Goal: Task Accomplishment & Management: Complete application form

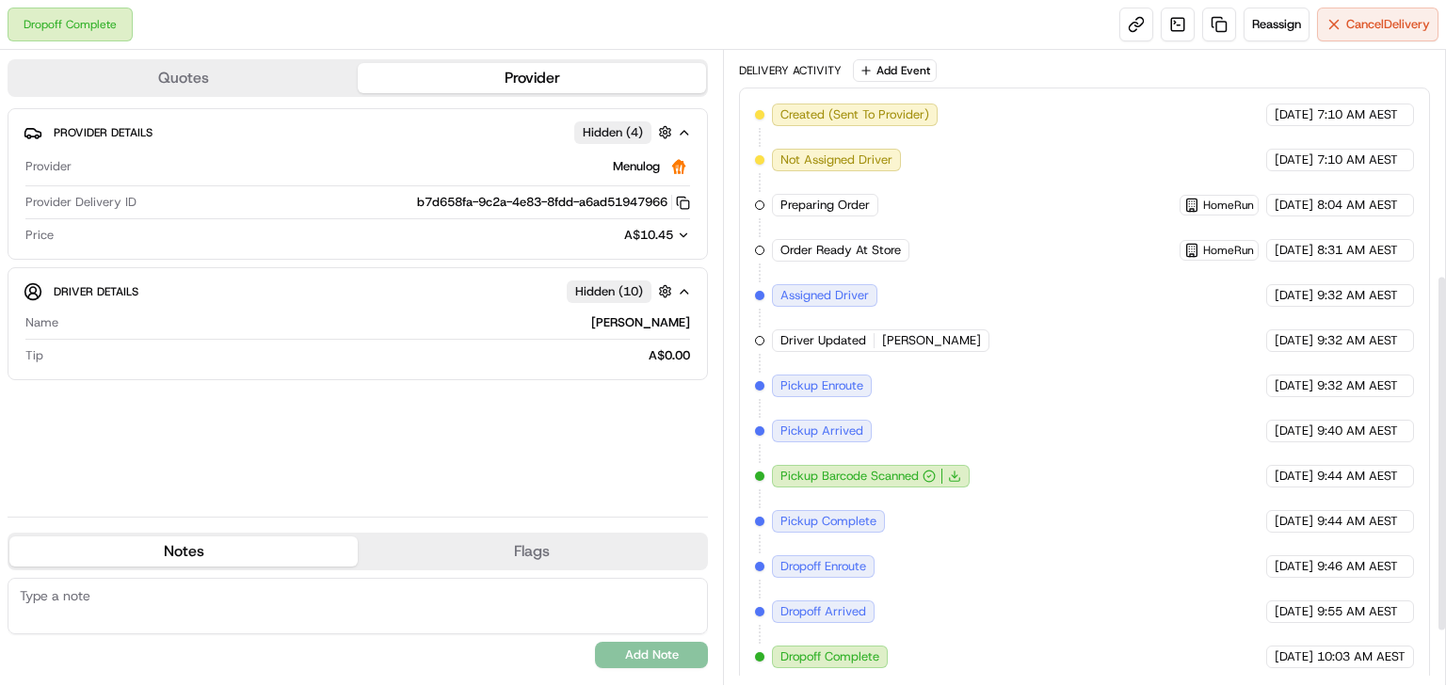
scroll to position [341, 0]
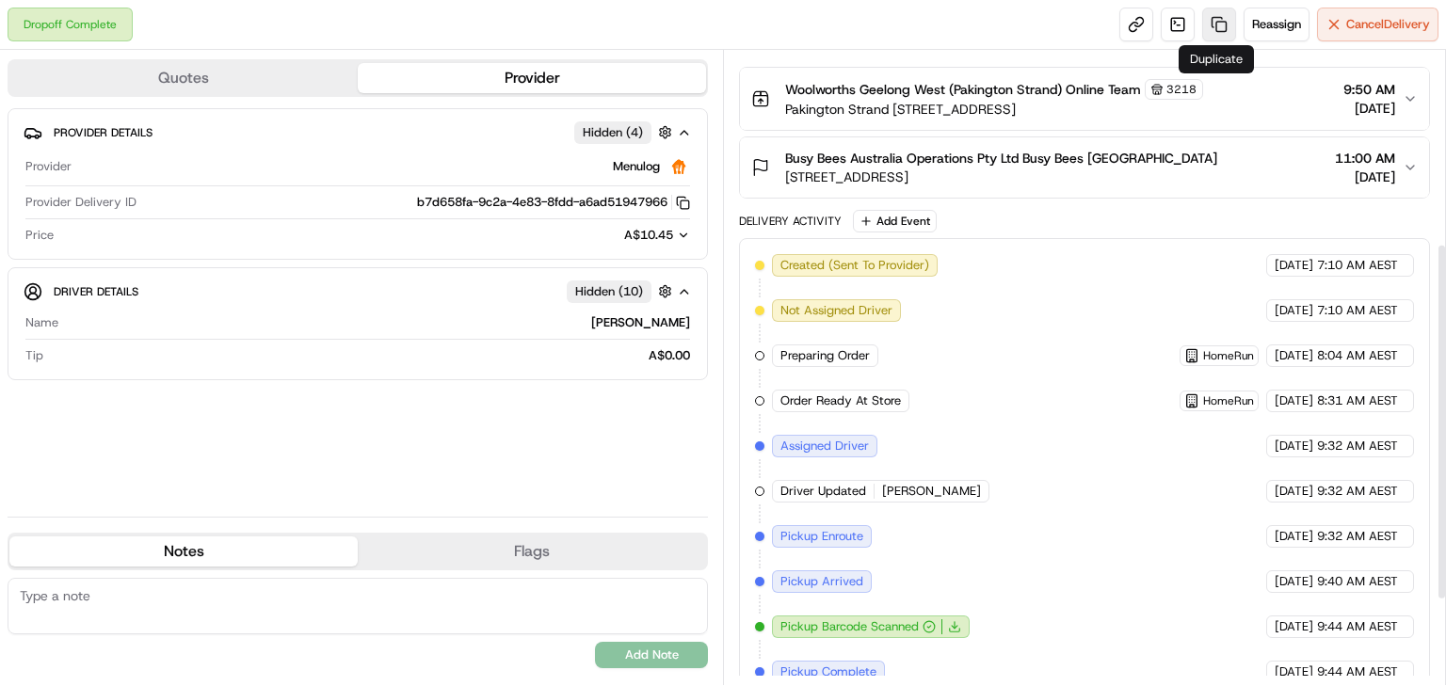
click at [1215, 28] on link at bounding box center [1219, 25] width 34 height 34
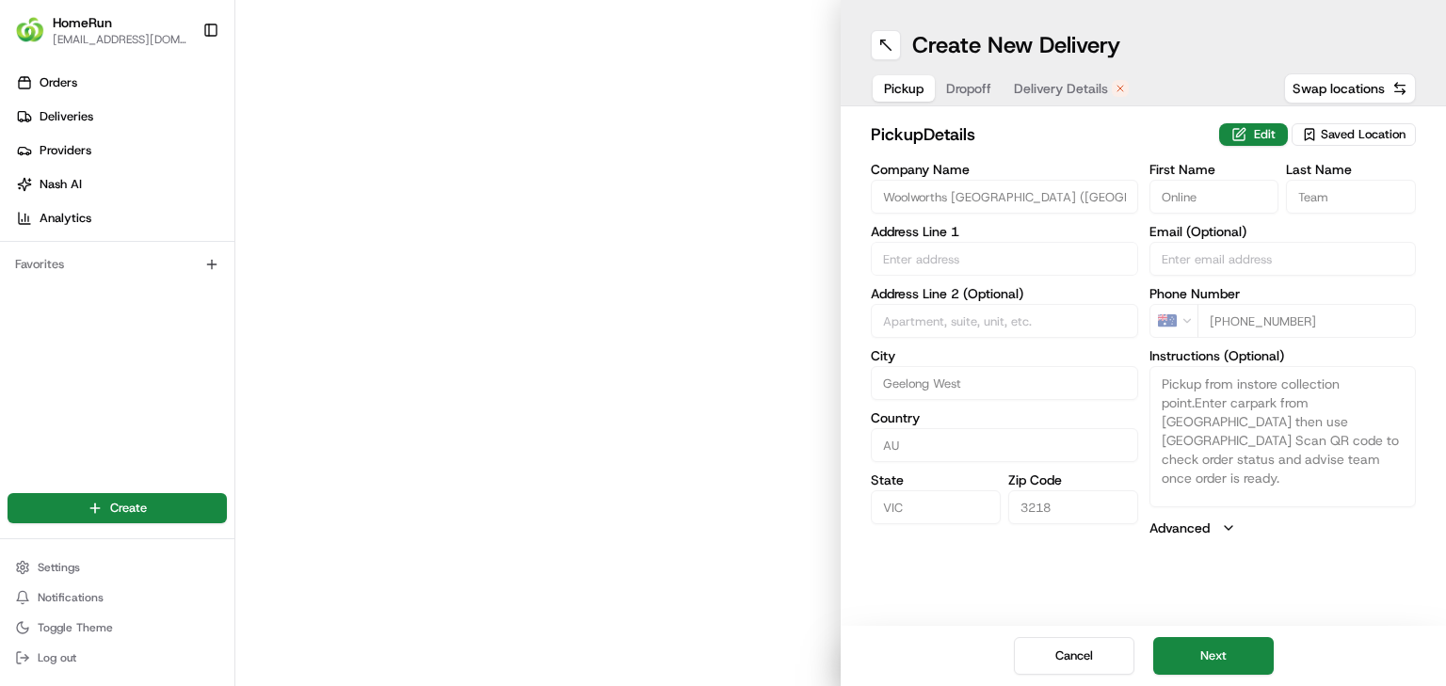
type input "Pakington Strand [STREET_ADDRESS]"
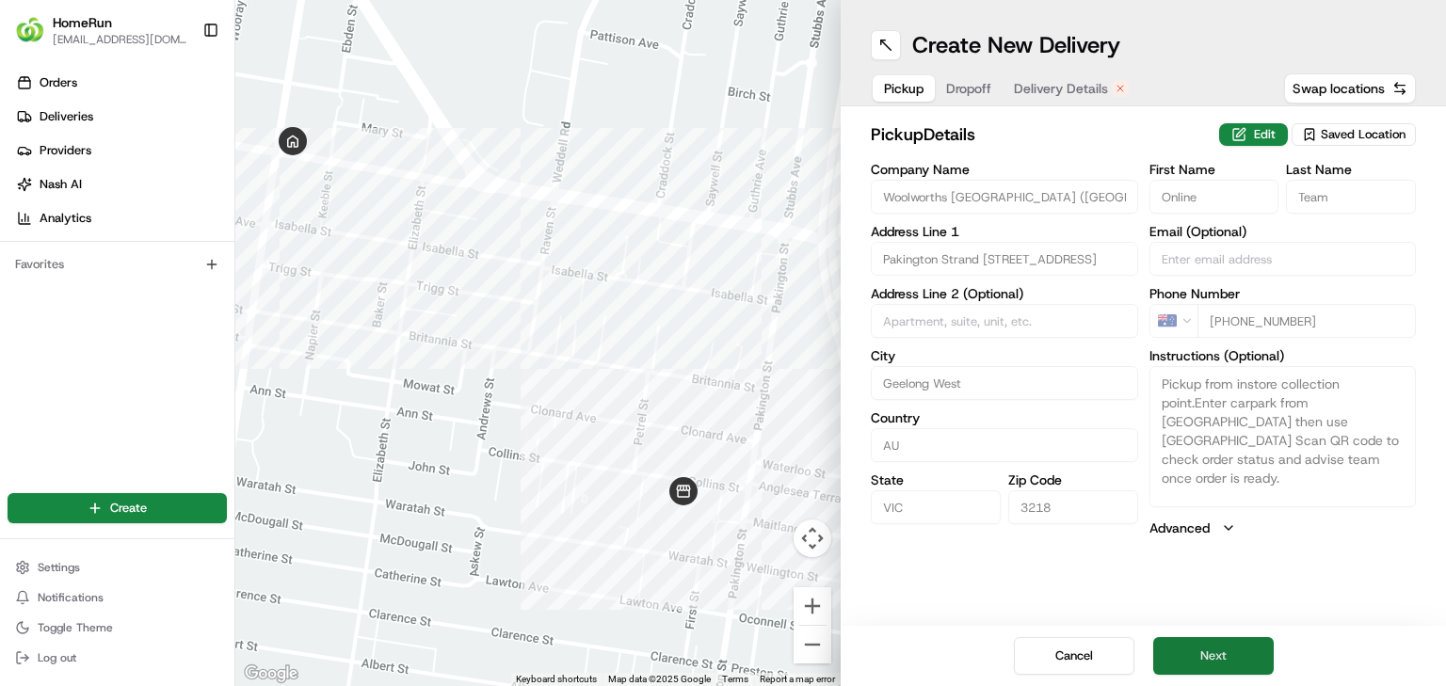
click at [1218, 658] on button "Next" at bounding box center [1213, 656] width 120 height 38
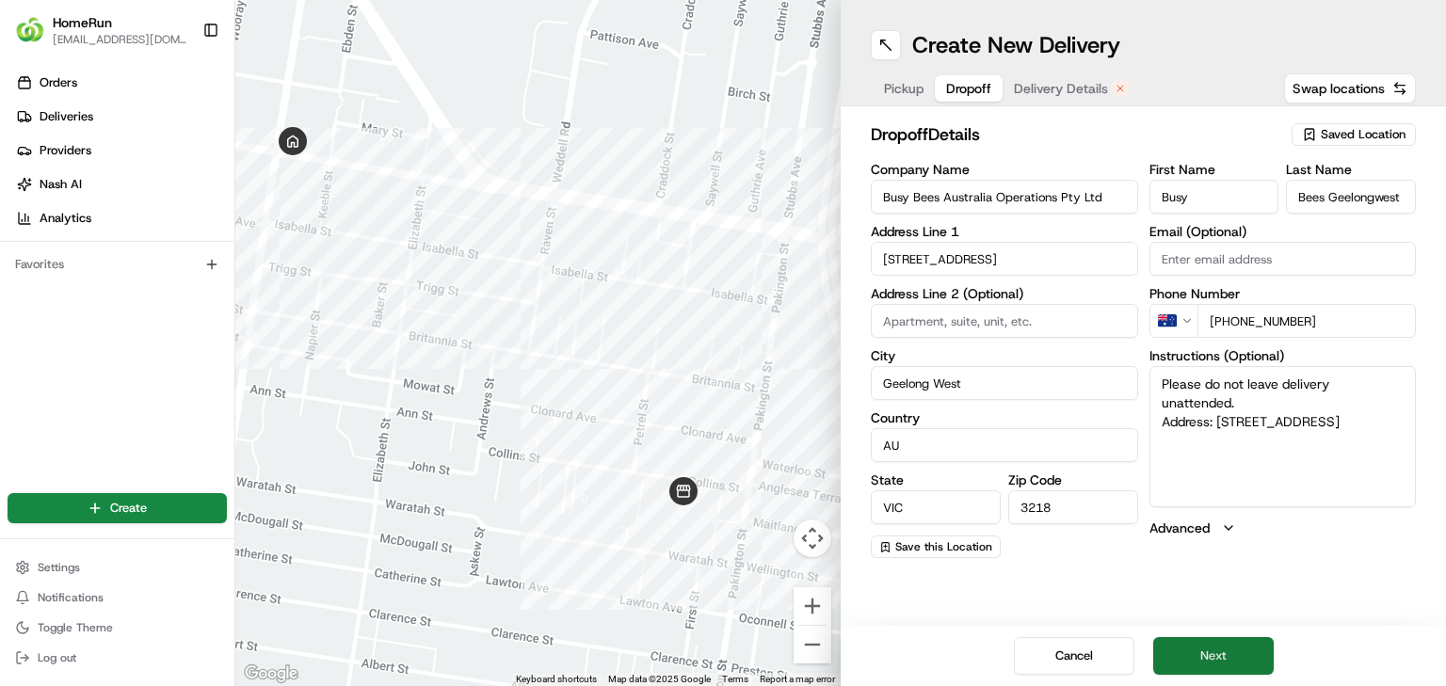
click at [1203, 648] on button "Next" at bounding box center [1213, 656] width 120 height 38
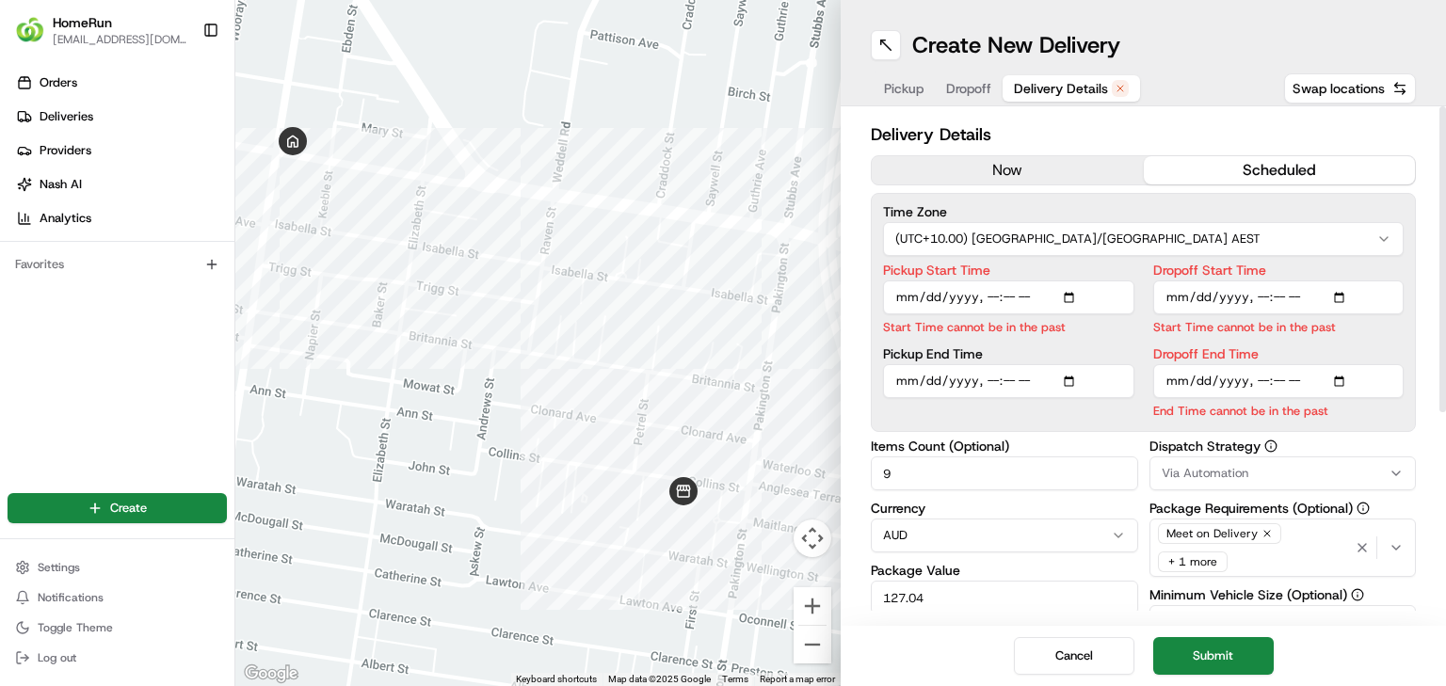
click at [990, 296] on input "Pickup Start Time" at bounding box center [1008, 298] width 251 height 34
type input "[DATE]T11:23"
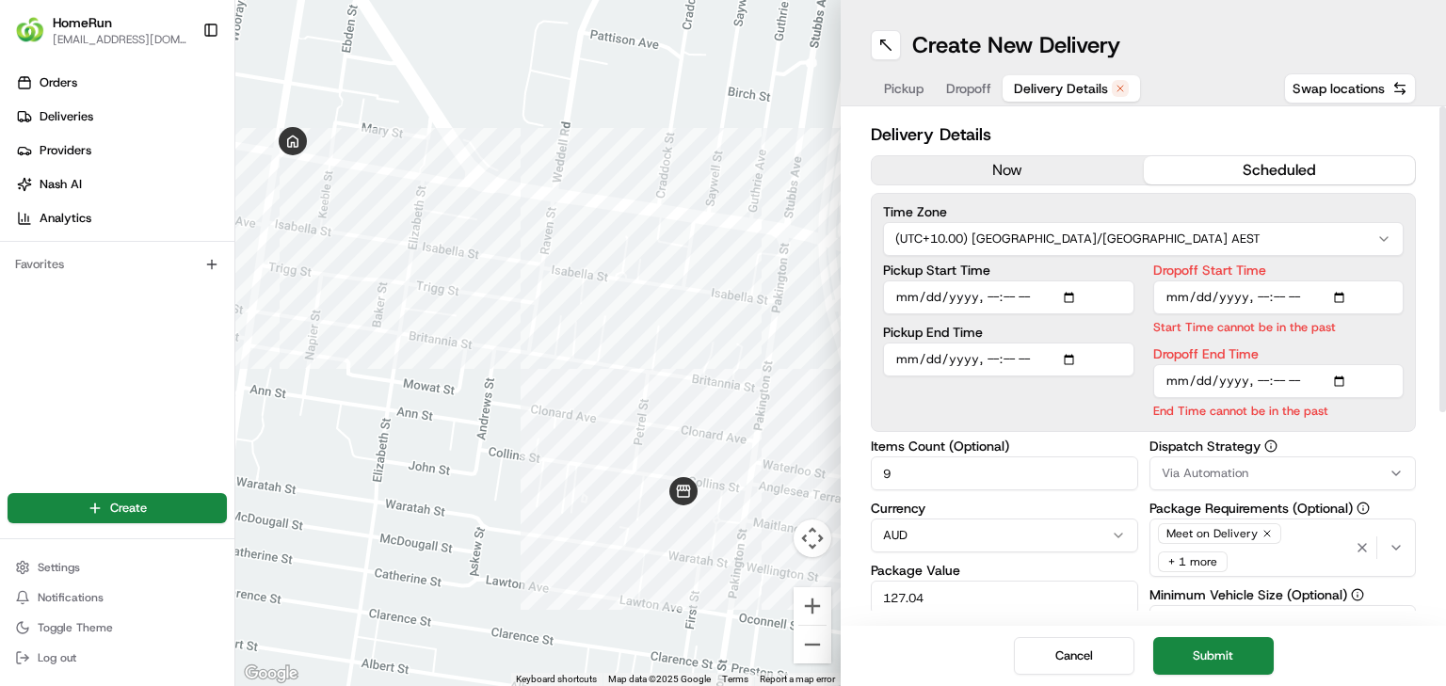
click at [1260, 293] on input "Dropoff Start Time" at bounding box center [1278, 298] width 251 height 34
type input "[DATE]T11:23"
click at [1257, 380] on input "Dropoff End Time" at bounding box center [1278, 381] width 251 height 34
click at [1295, 377] on input "Dropoff End Time" at bounding box center [1278, 381] width 251 height 34
type input "[DATE]T12:00"
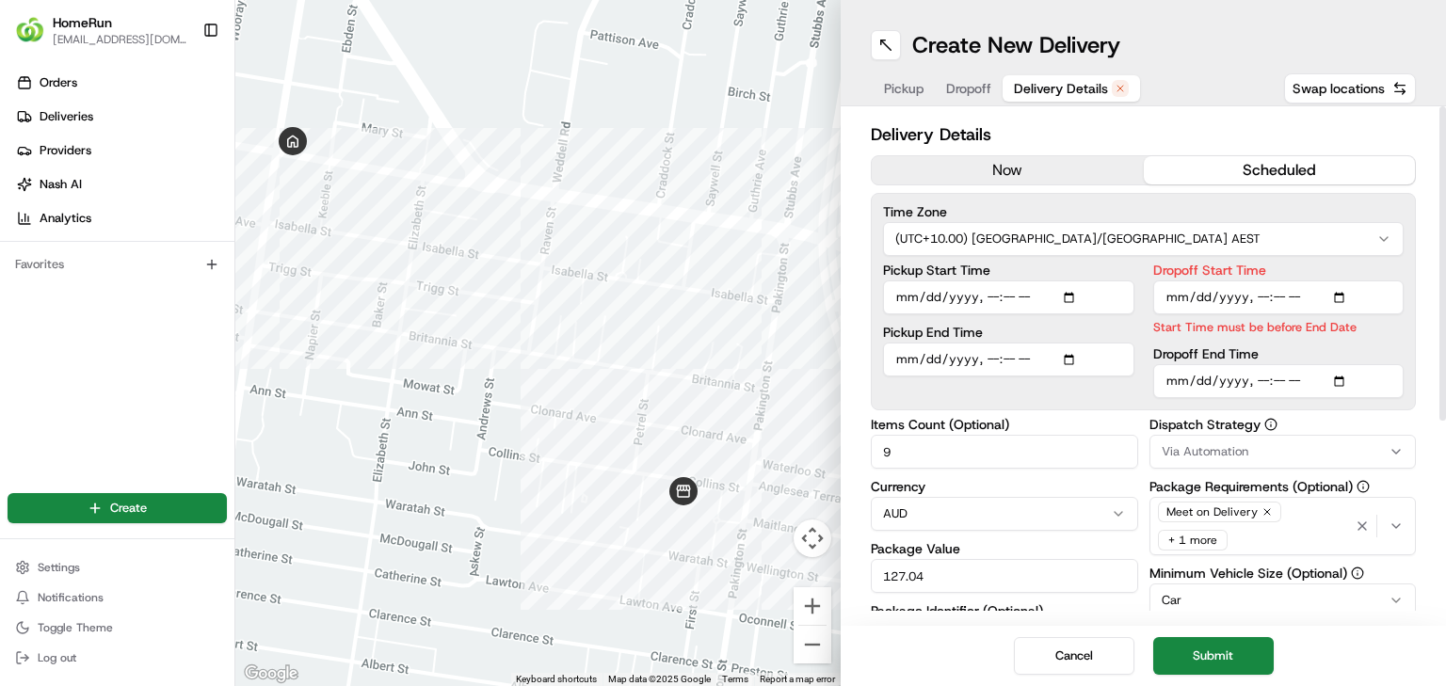
click at [1311, 300] on input "Dropoff Start Time" at bounding box center [1278, 298] width 251 height 34
click at [1276, 297] on input "Dropoff Start Time" at bounding box center [1278, 298] width 251 height 34
type input "[DATE]T11:24"
click at [1334, 342] on div "Dropoff Start Time Start Time must be before End Date Dropoff End Time" at bounding box center [1278, 331] width 251 height 135
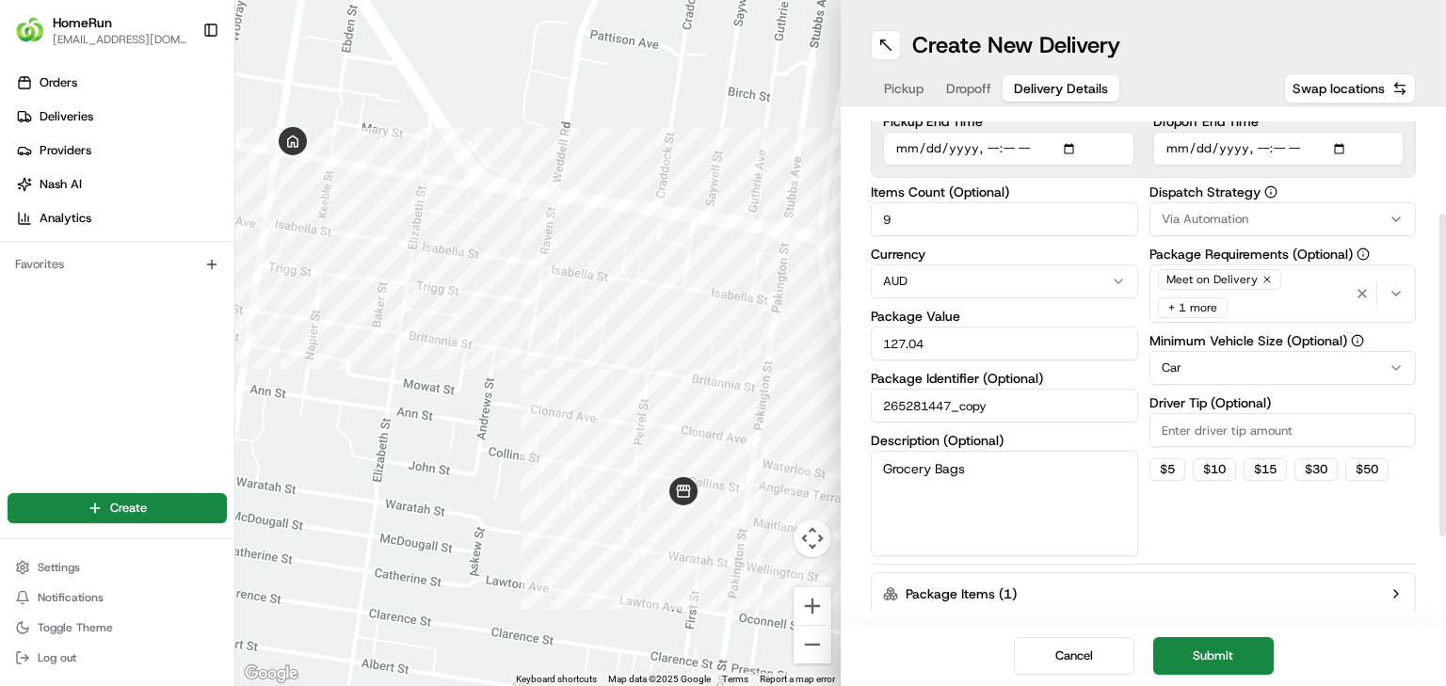
scroll to position [298, 0]
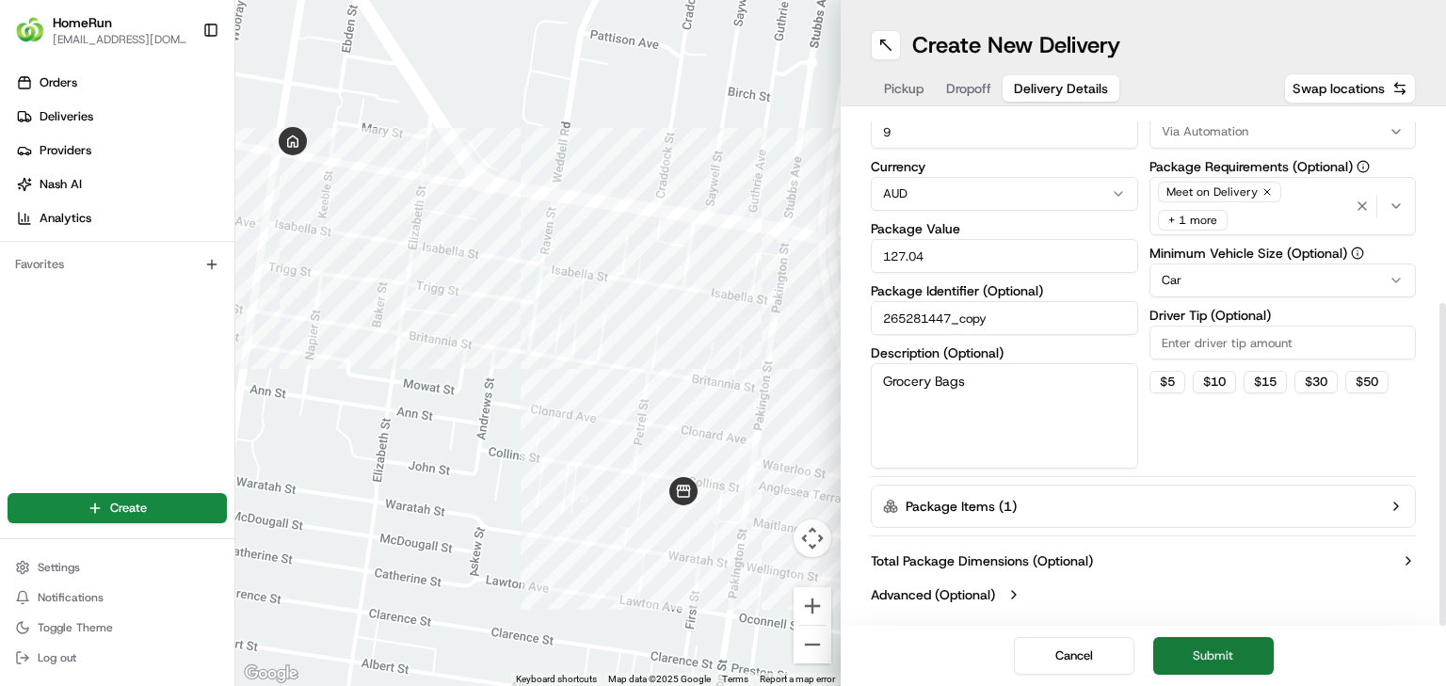
click at [1226, 652] on button "Submit" at bounding box center [1213, 656] width 120 height 38
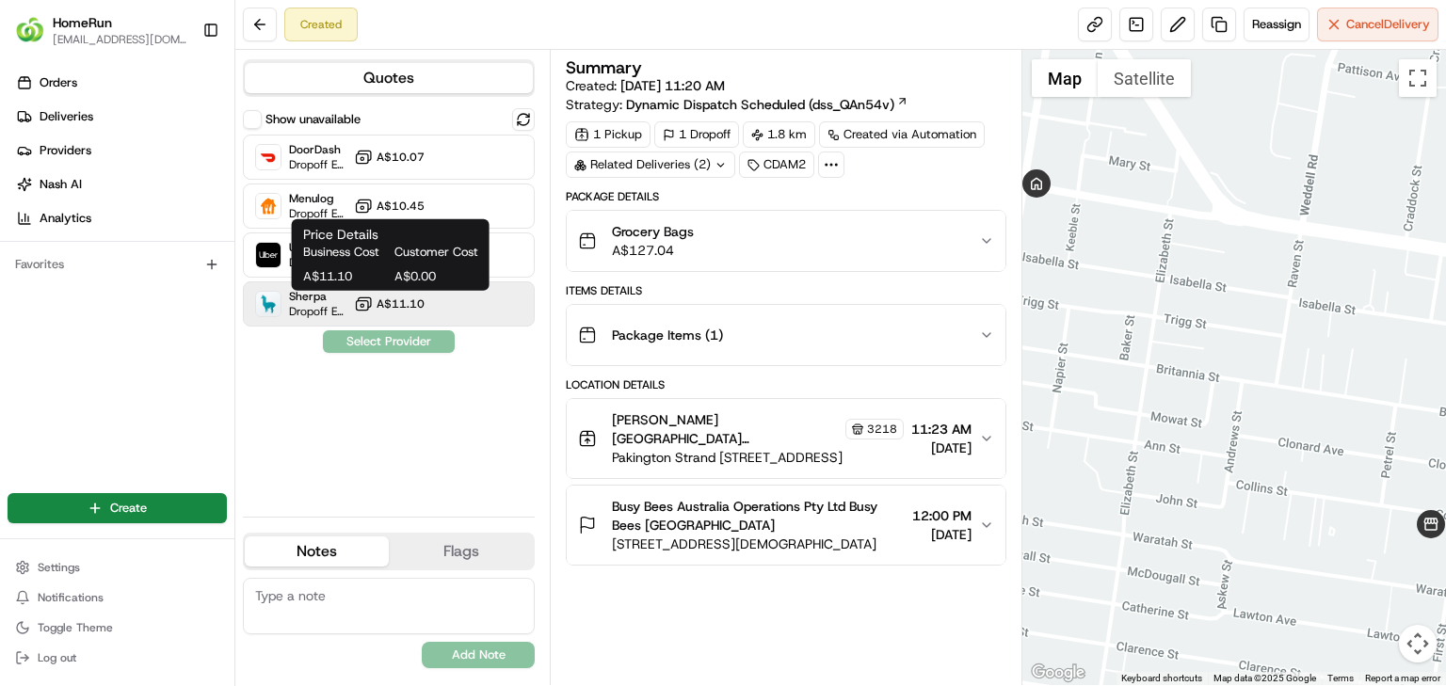
click at [408, 305] on span "A$11.10" at bounding box center [401, 304] width 48 height 15
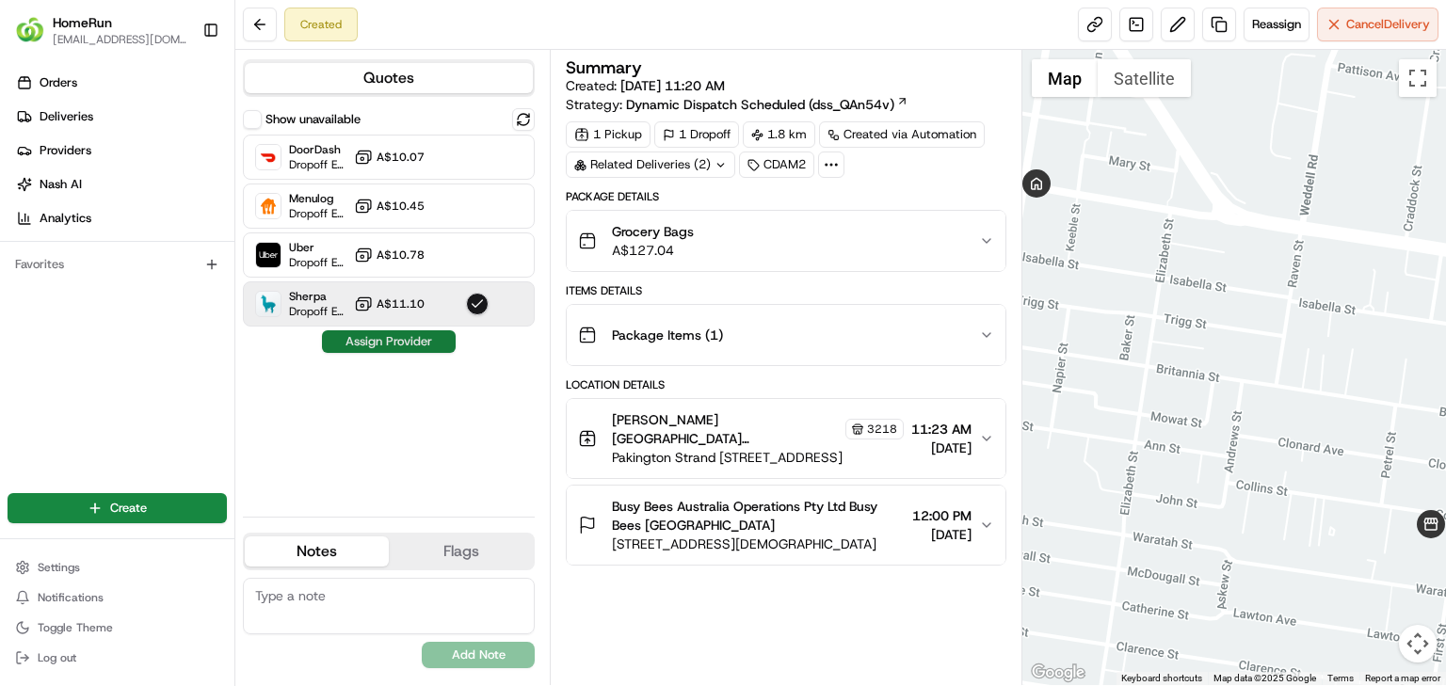
click at [403, 343] on button "Assign Provider" at bounding box center [389, 341] width 134 height 23
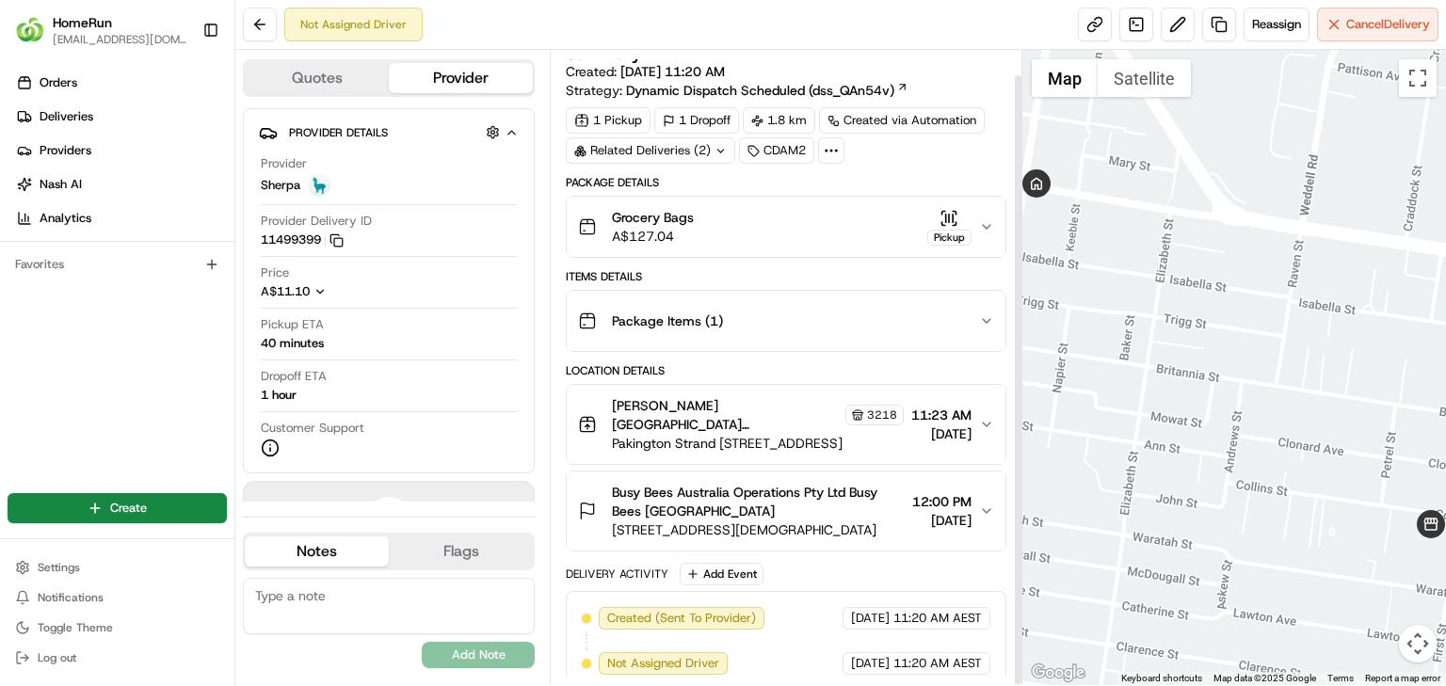
scroll to position [25, 0]
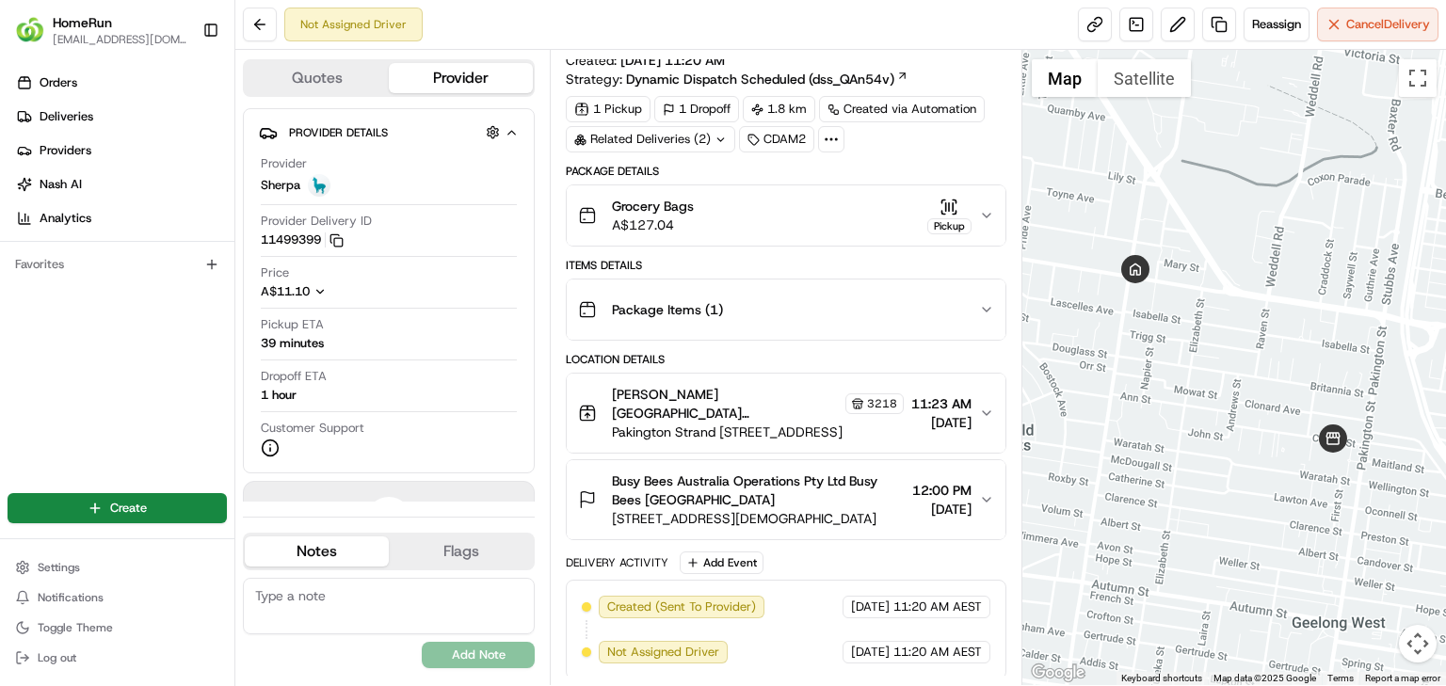
click at [351, 14] on div "Not Assigned Driver" at bounding box center [353, 25] width 138 height 34
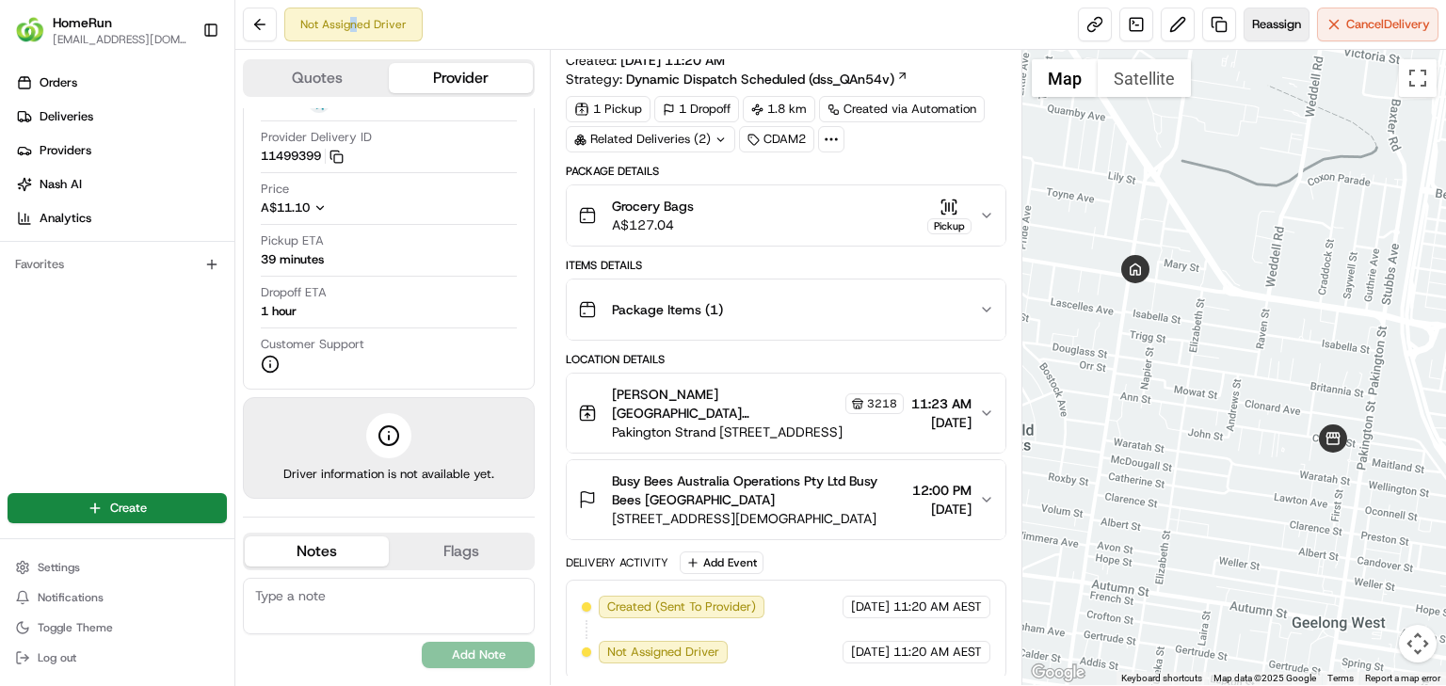
click at [1261, 29] on span "Reassign" at bounding box center [1276, 24] width 49 height 17
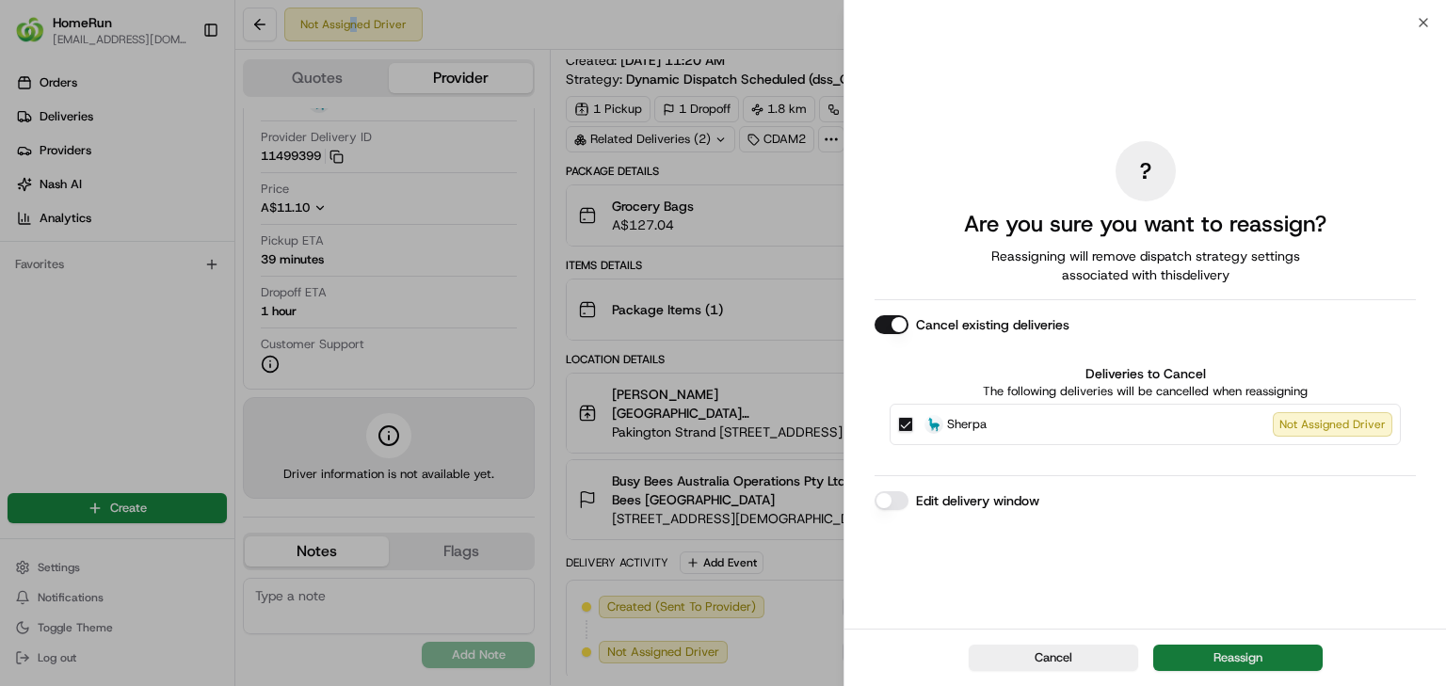
click at [1231, 651] on button "Reassign" at bounding box center [1237, 658] width 169 height 26
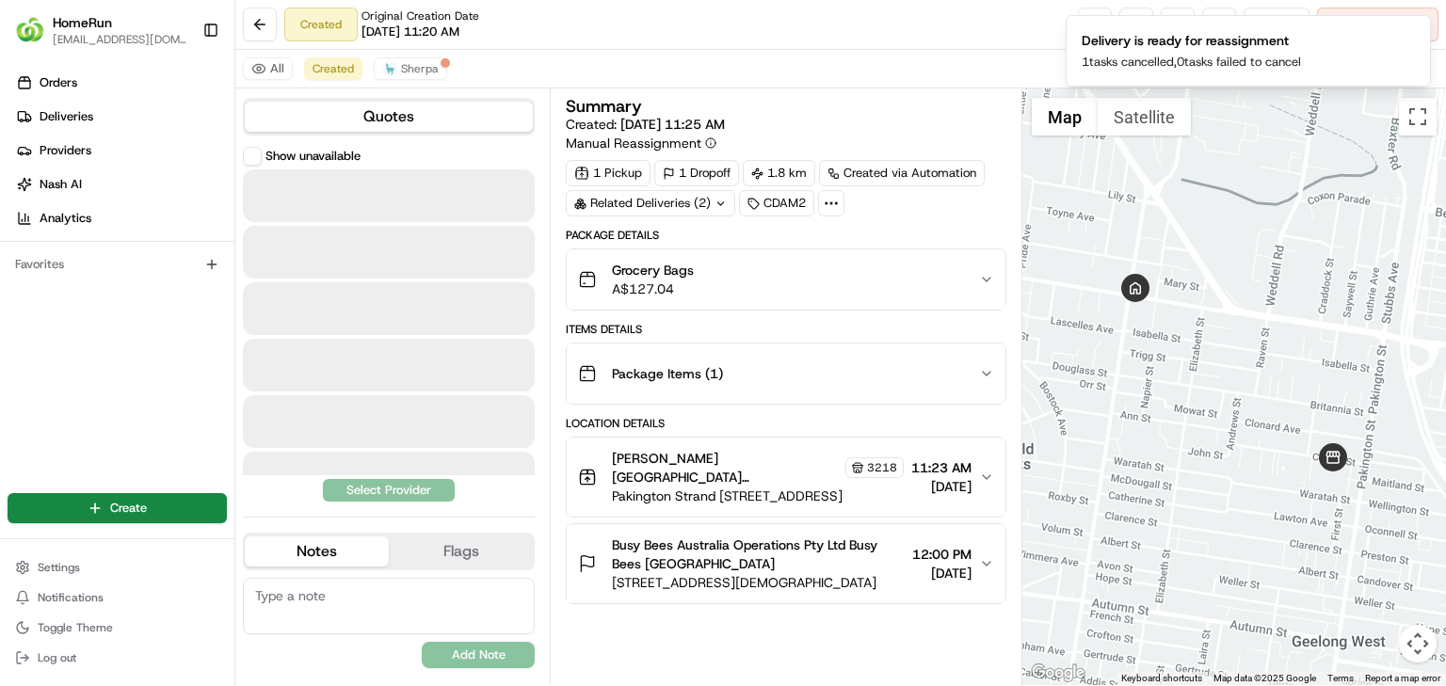
scroll to position [0, 0]
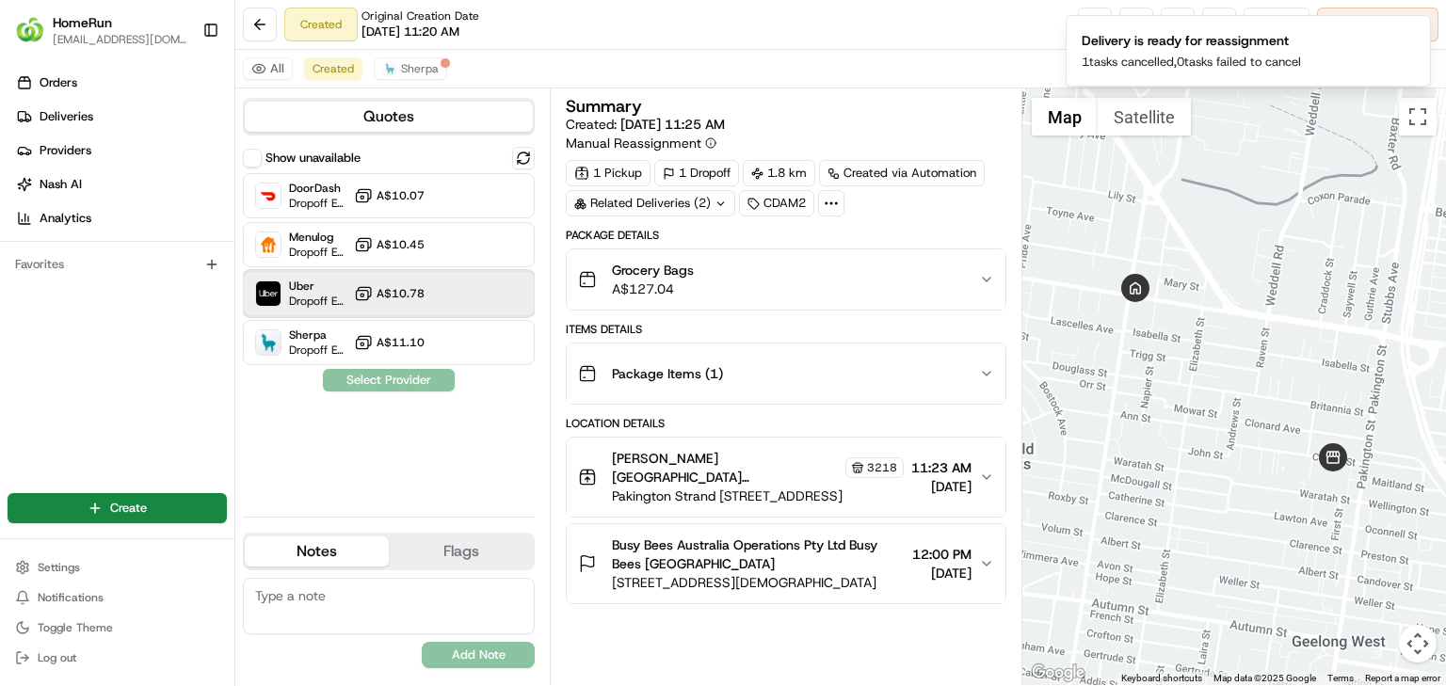
click at [450, 297] on div "Uber Dropoff ETA 36 minutes A$10.78" at bounding box center [389, 293] width 292 height 45
click at [414, 377] on button "Assign Provider" at bounding box center [389, 380] width 134 height 23
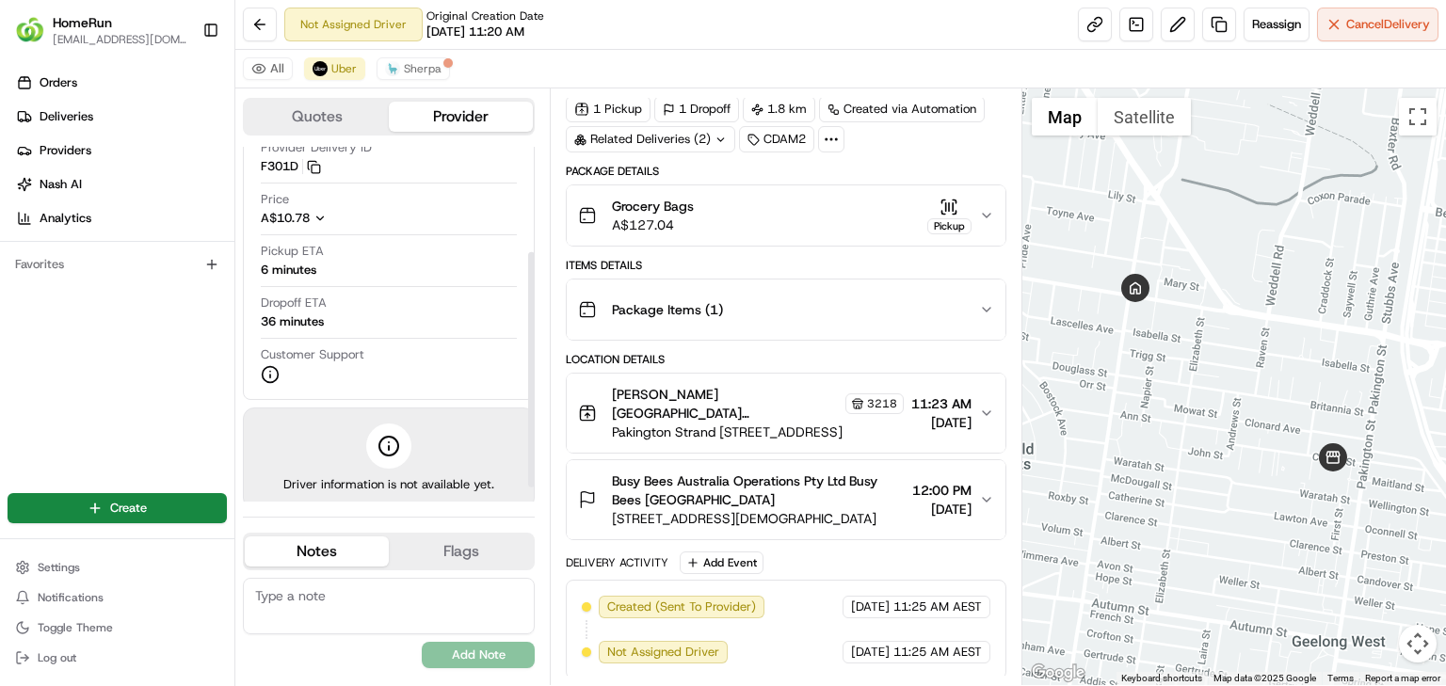
scroll to position [181, 0]
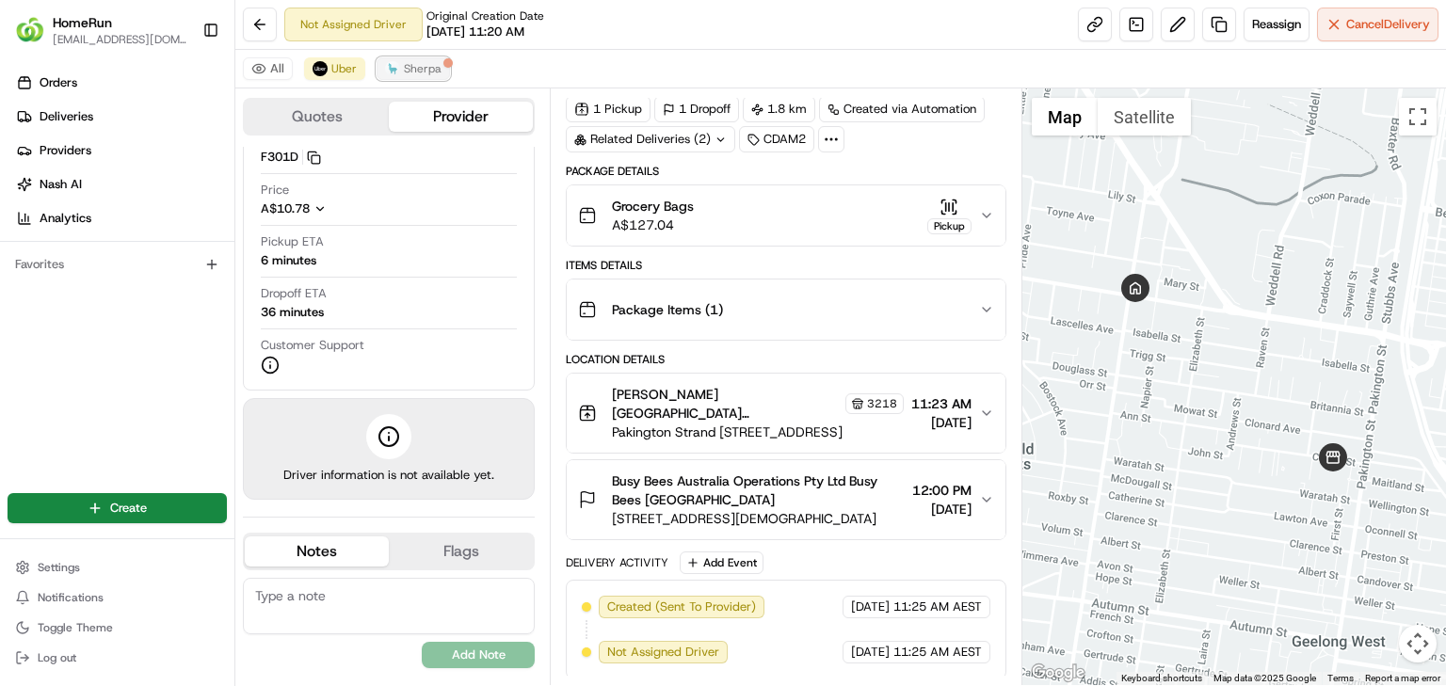
click at [419, 60] on button "Sherpa" at bounding box center [413, 68] width 73 height 23
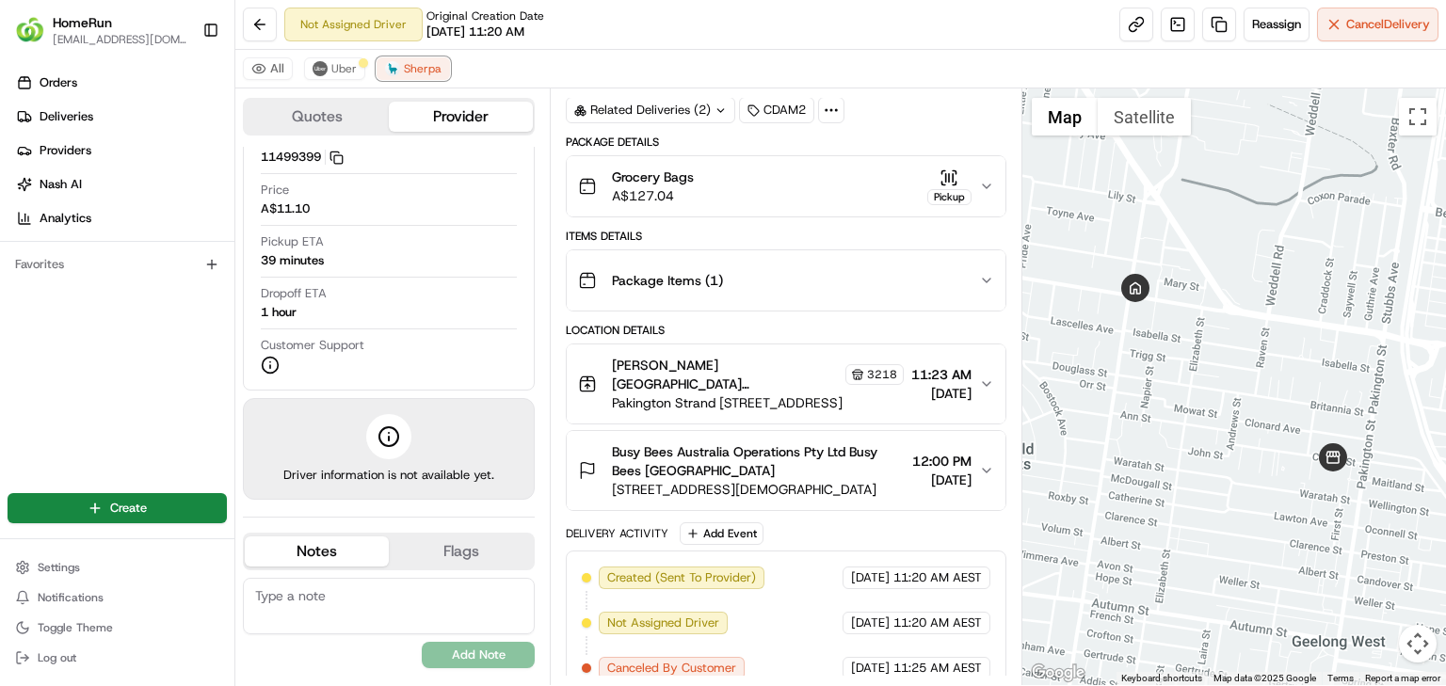
scroll to position [109, 0]
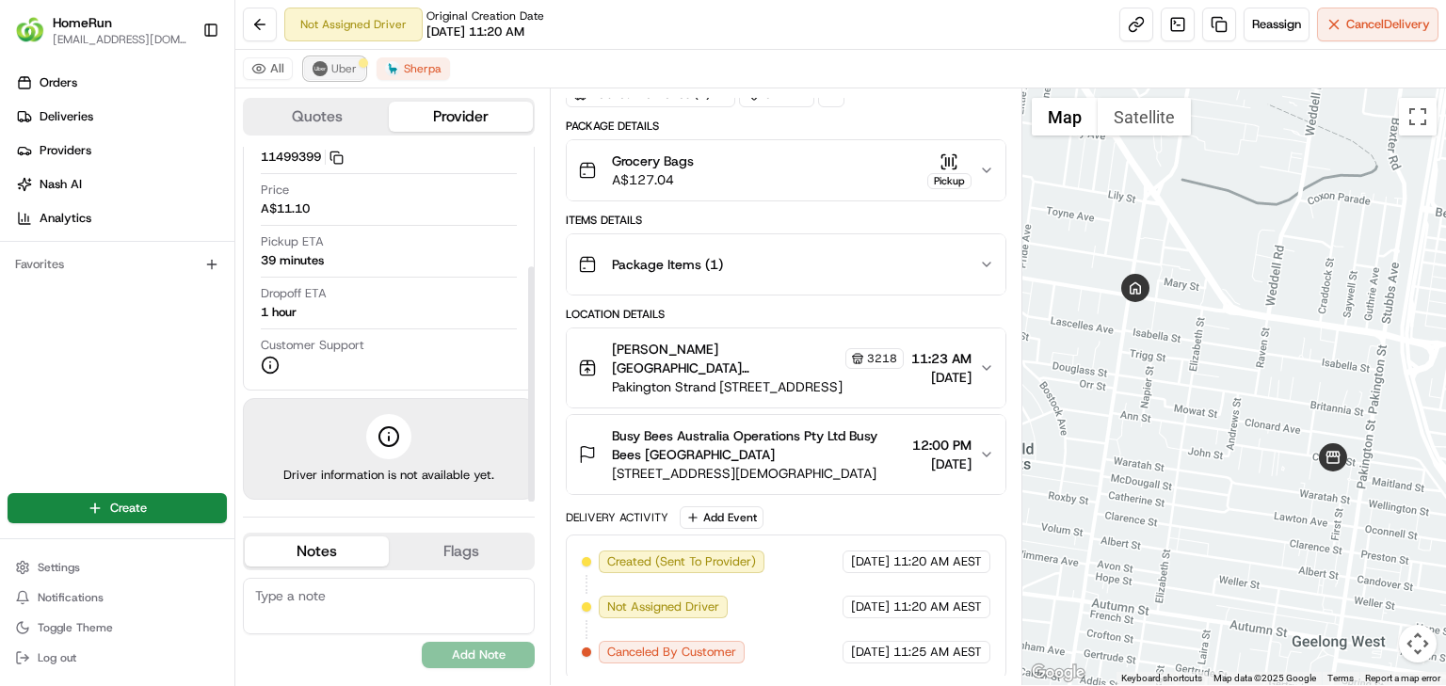
click at [335, 68] on span "Uber" at bounding box center [343, 68] width 25 height 15
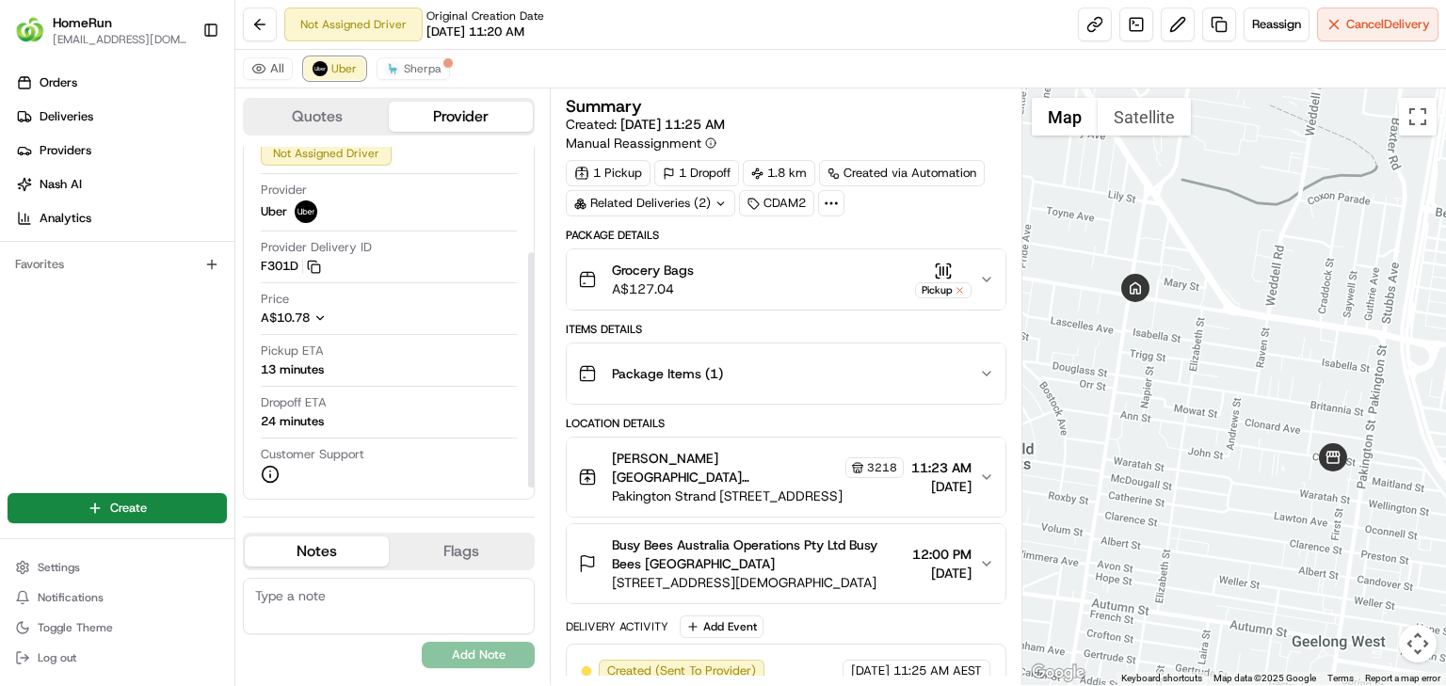
scroll to position [181, 0]
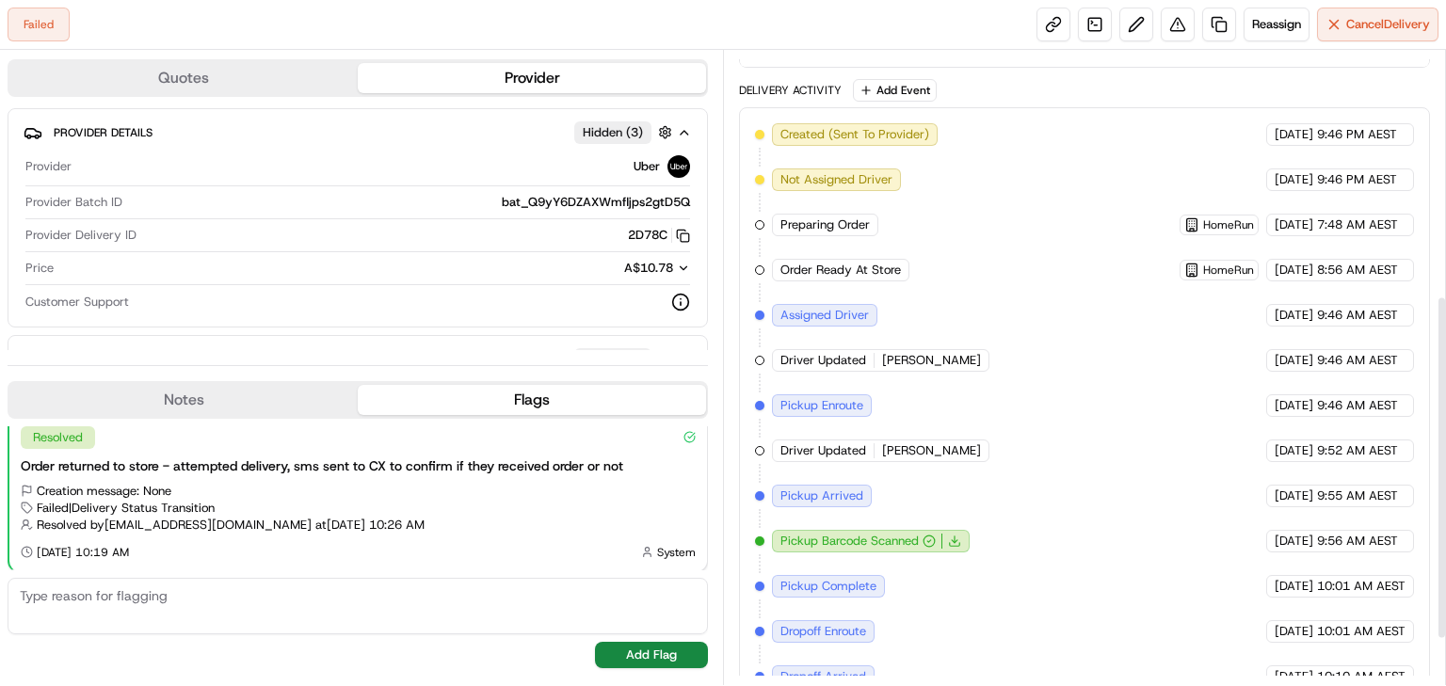
scroll to position [537, 0]
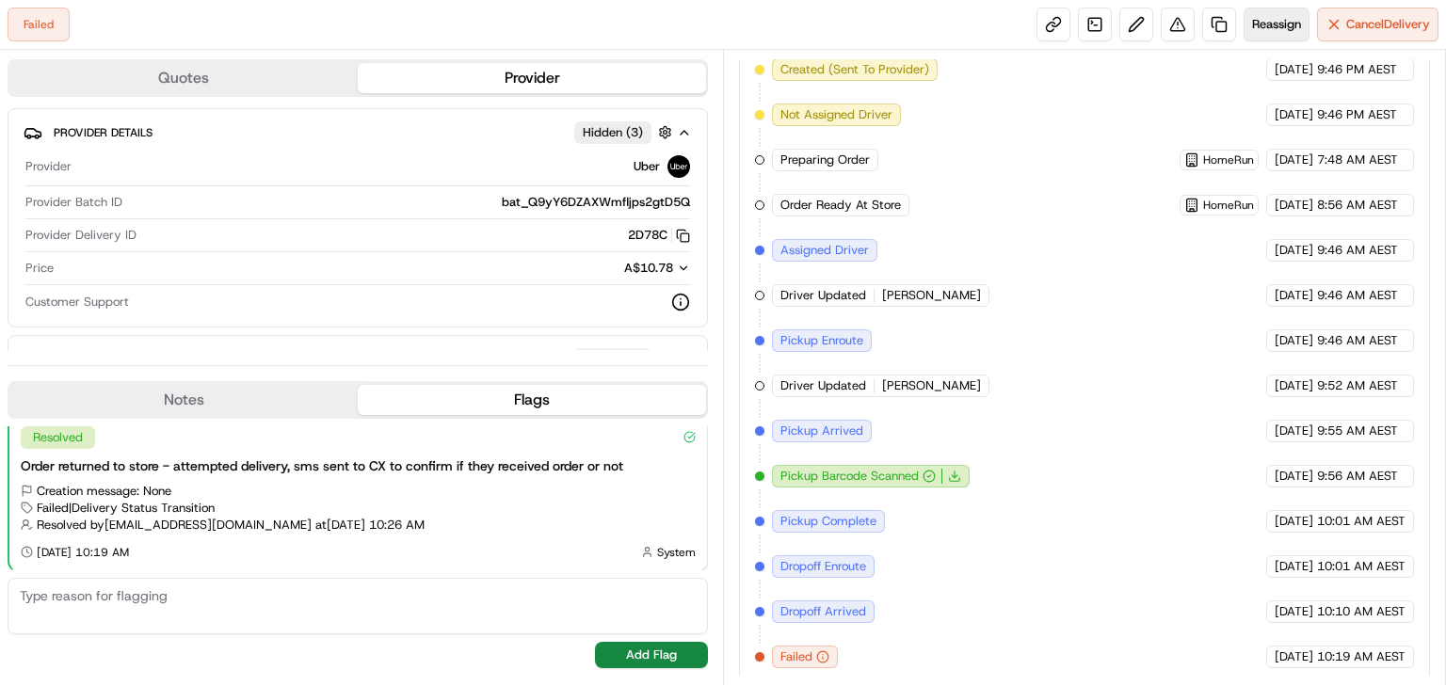
click at [1268, 30] on span "Reassign" at bounding box center [1276, 24] width 49 height 17
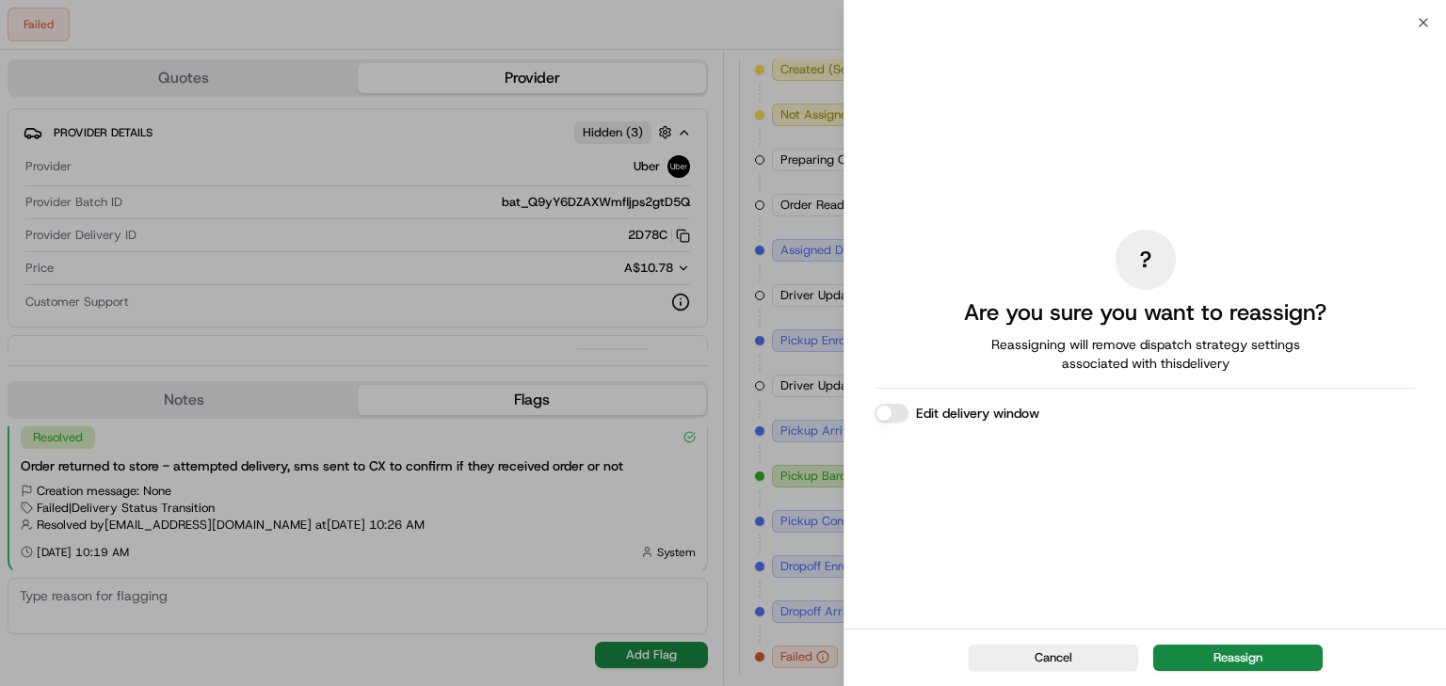
click at [1420, 26] on div "? Are you sure you want to reassign? Reassigning will remove dispatch strategy …" at bounding box center [1145, 326] width 602 height 606
click at [1423, 24] on div "? Are you sure you want to reassign? Reassigning will remove dispatch strategy …" at bounding box center [1145, 326] width 602 height 606
click at [1423, 16] on icon "button" at bounding box center [1423, 22] width 15 height 15
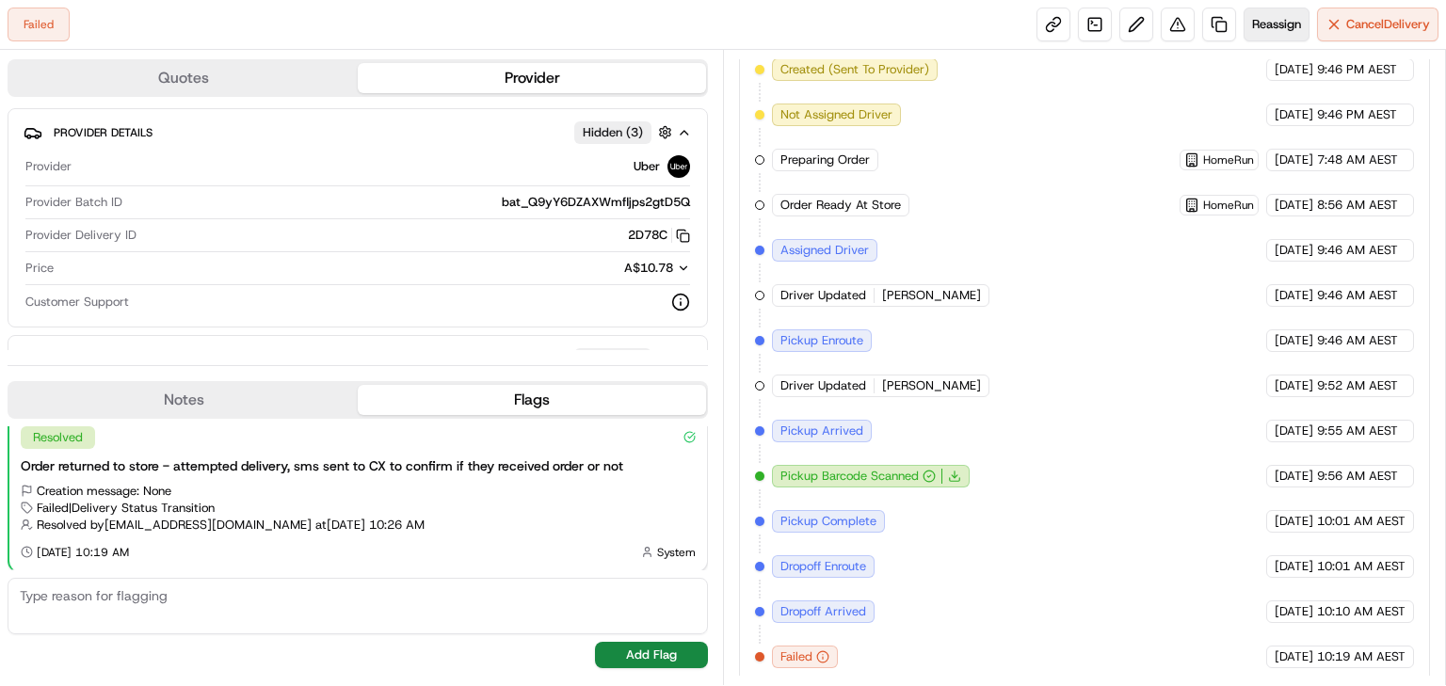
click at [1273, 29] on span "Reassign" at bounding box center [1276, 24] width 49 height 17
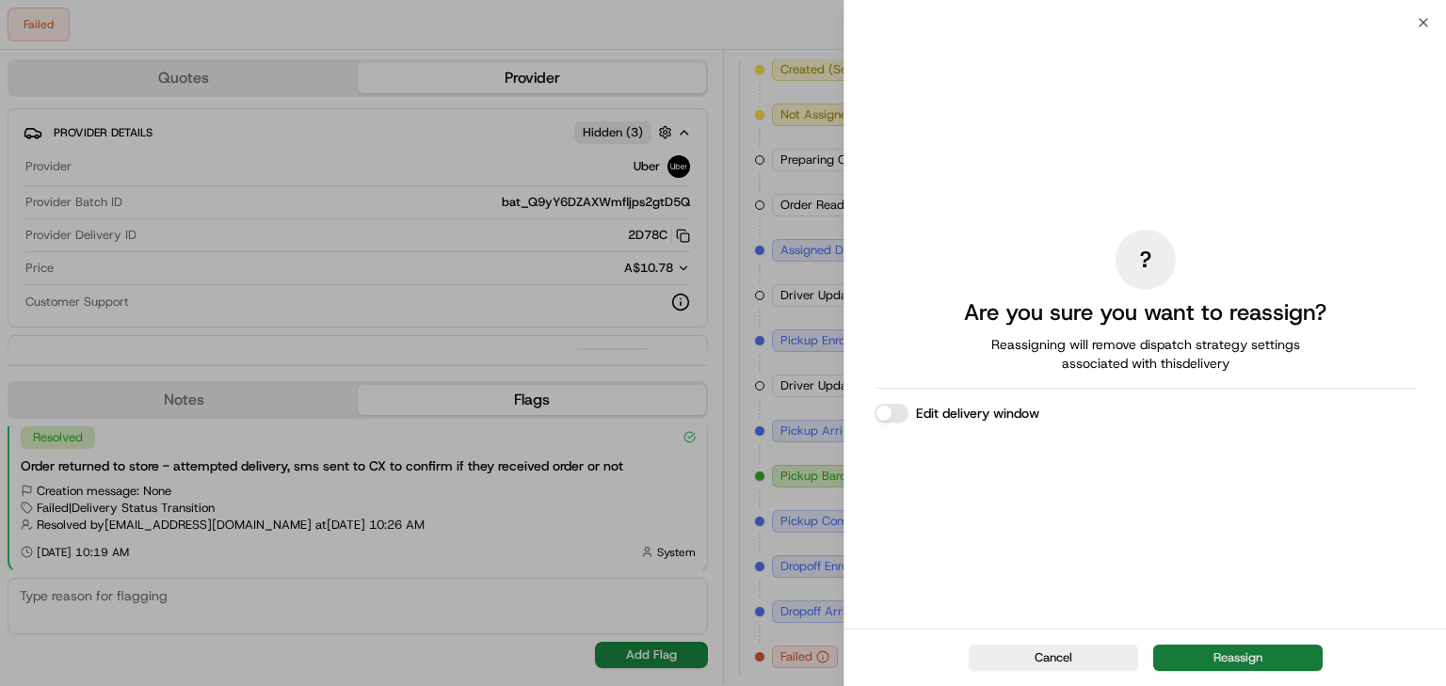
click at [1236, 650] on button "Reassign" at bounding box center [1237, 658] width 169 height 26
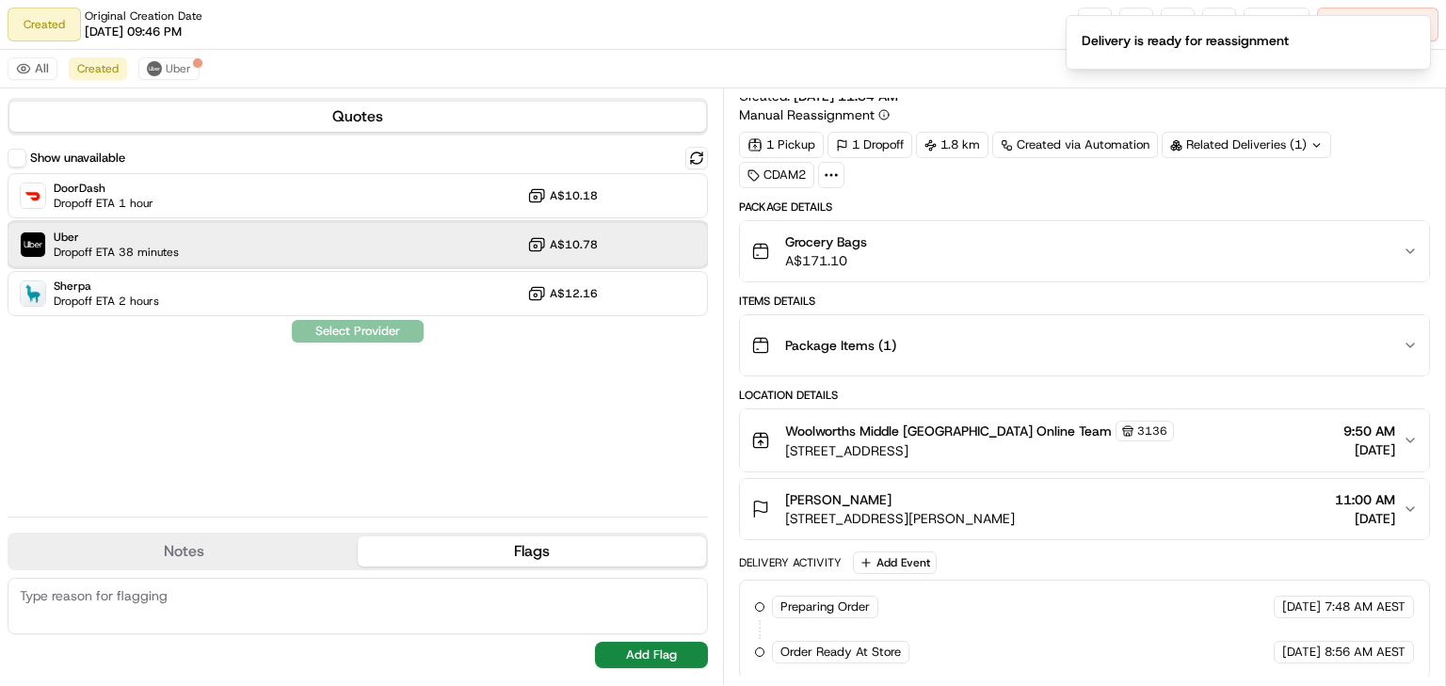
click at [216, 243] on div "Uber Dropoff ETA 38 minutes A$10.78" at bounding box center [358, 244] width 700 height 45
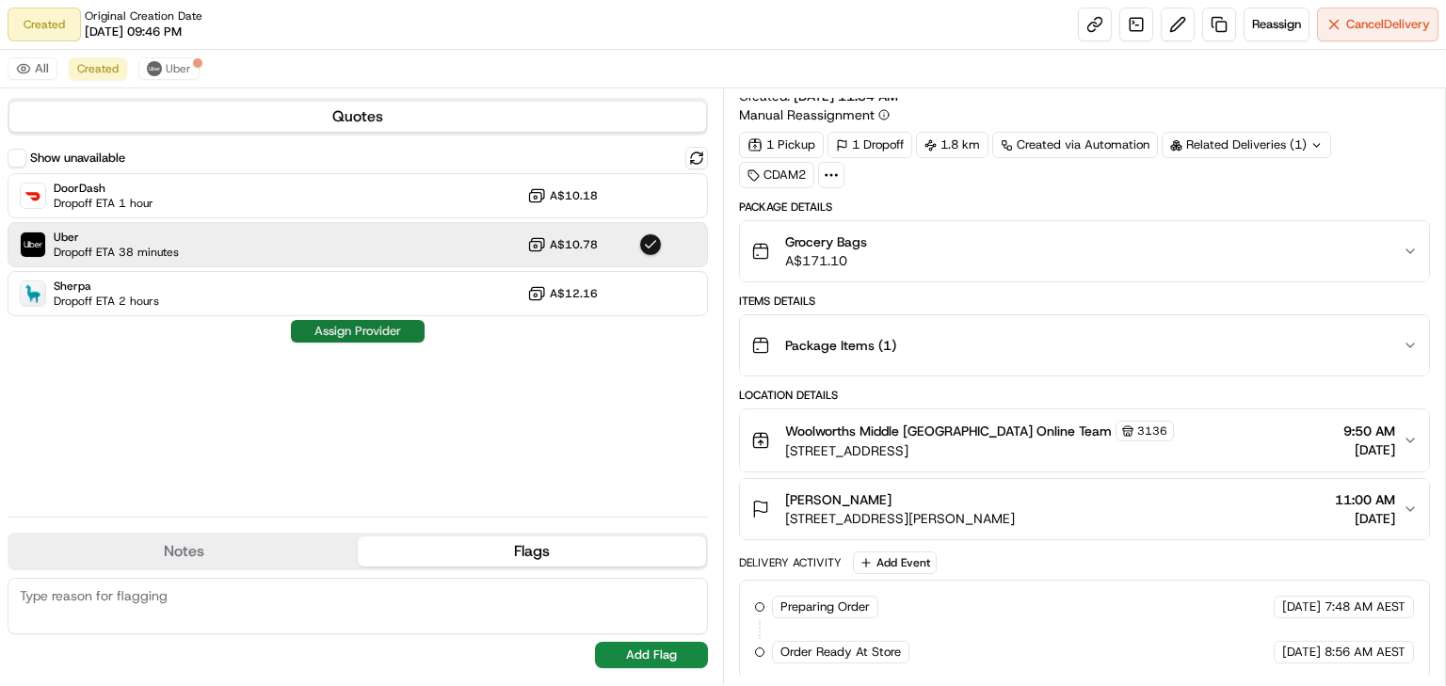
click at [380, 329] on button "Assign Provider" at bounding box center [358, 331] width 134 height 23
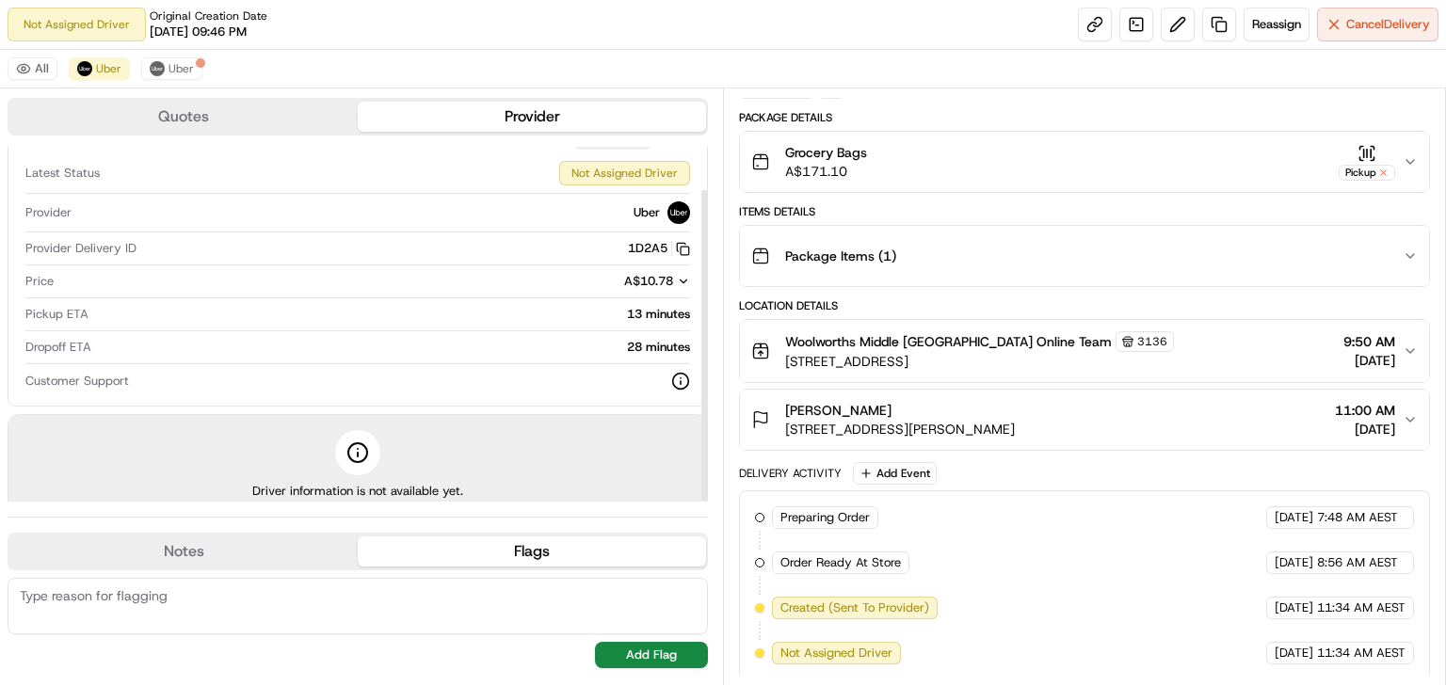
scroll to position [49, 0]
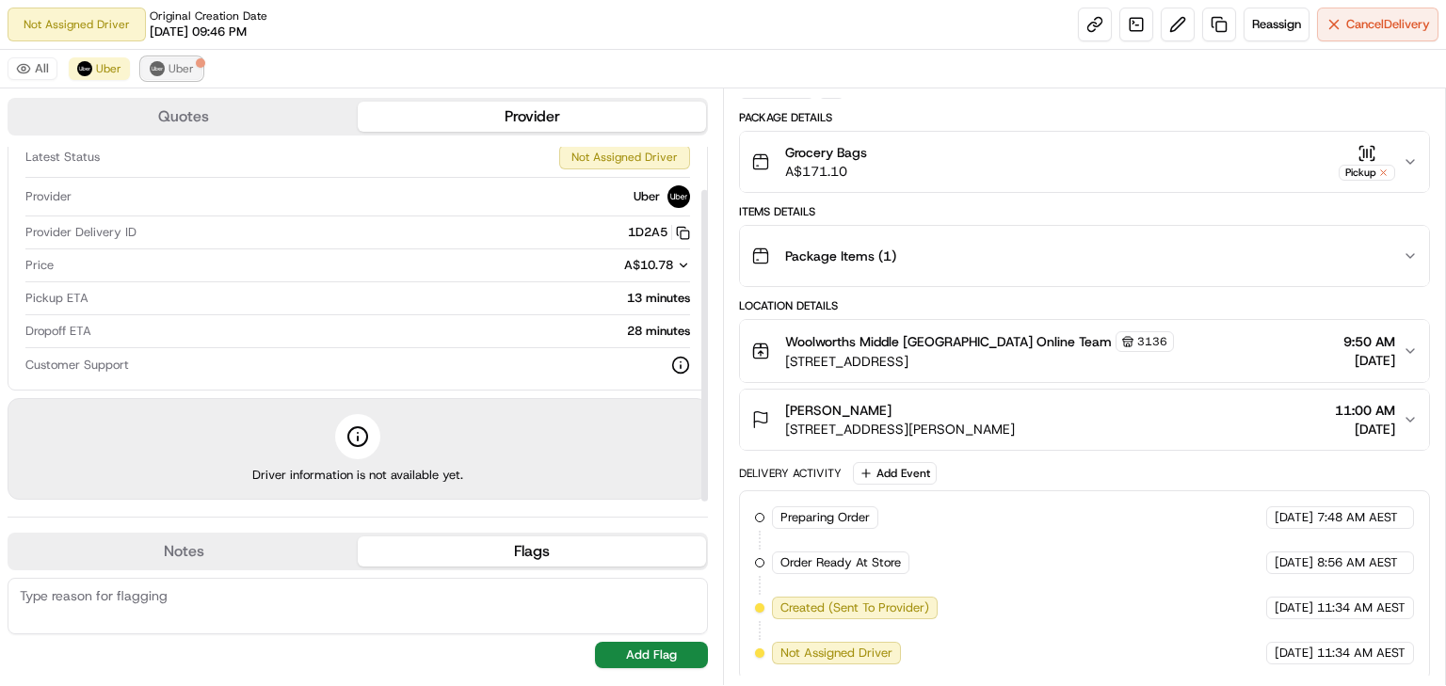
click at [174, 72] on span "Uber" at bounding box center [180, 68] width 25 height 15
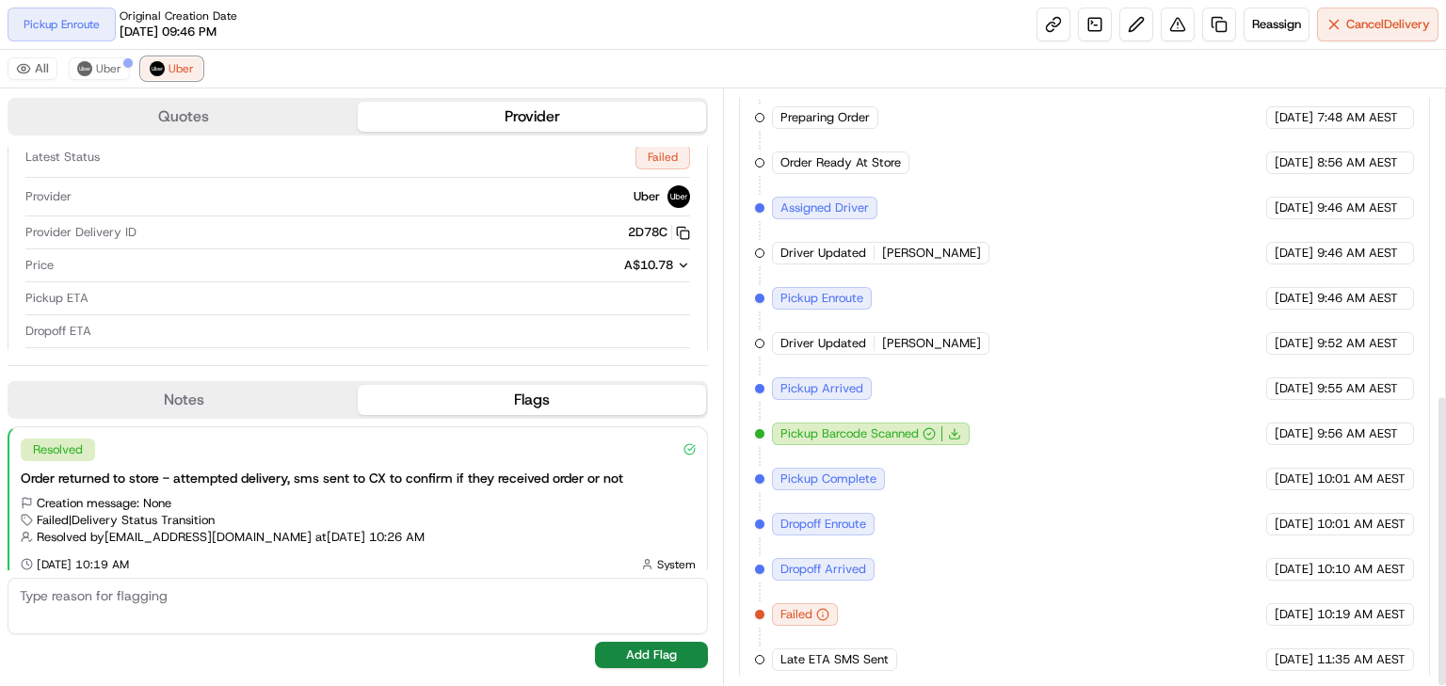
scroll to position [620, 0]
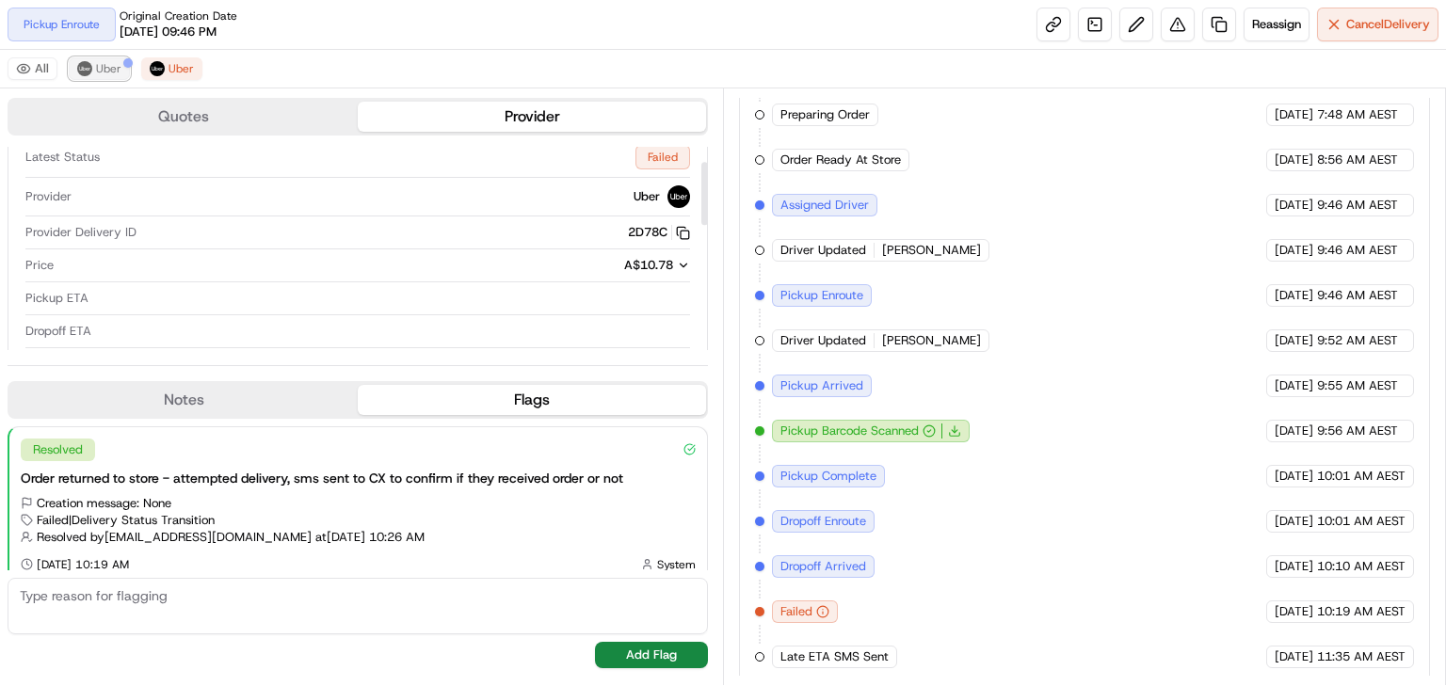
click at [100, 70] on span "Uber" at bounding box center [108, 68] width 25 height 15
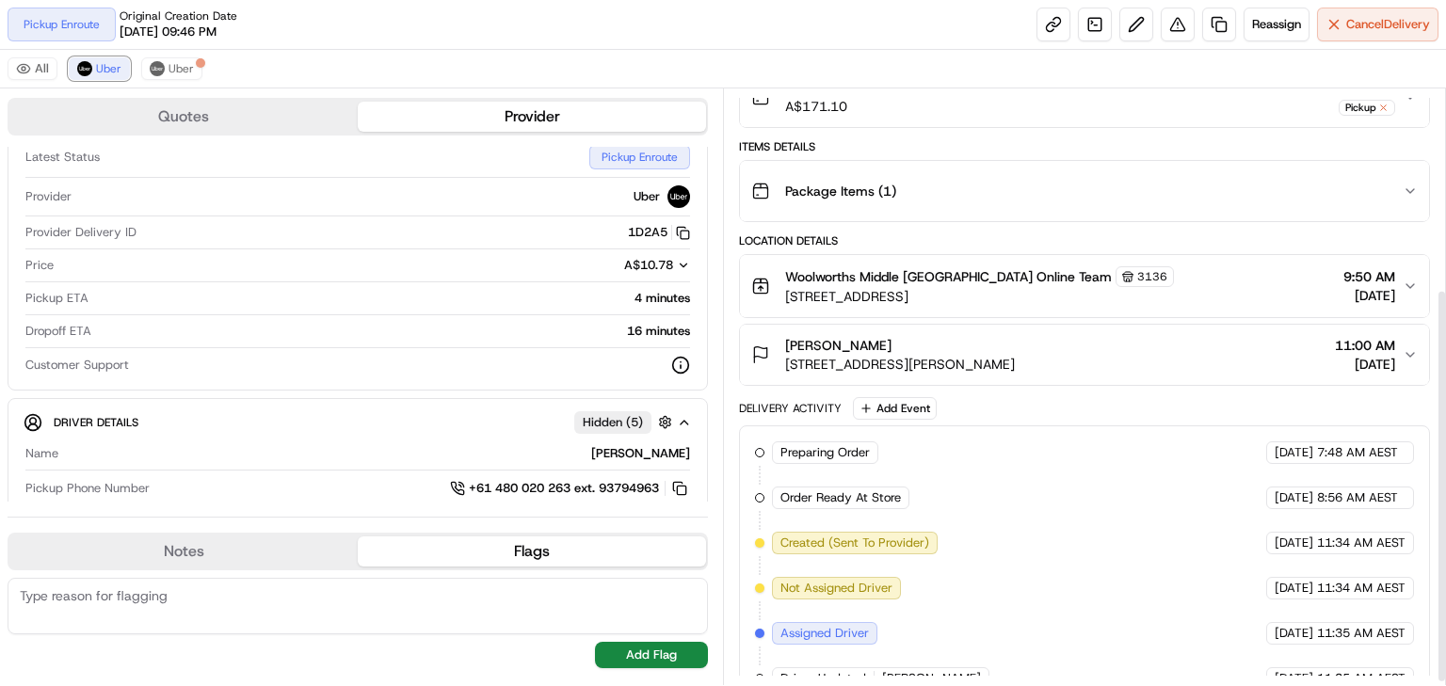
scroll to position [306, 0]
